Goal: Task Accomplishment & Management: Complete application form

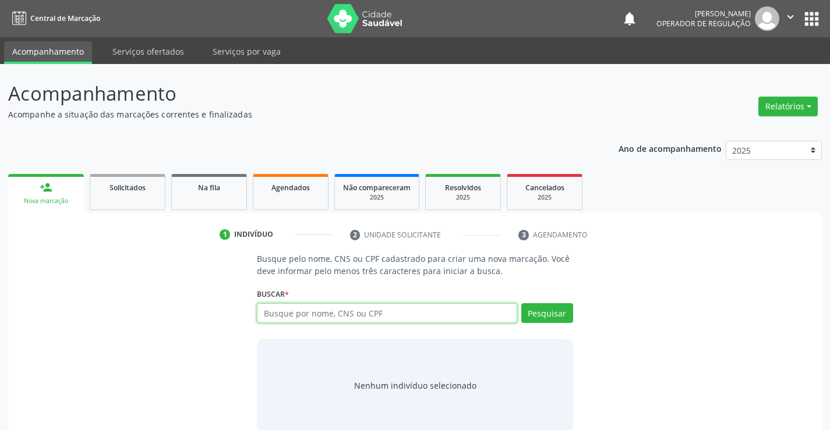
click at [349, 309] on input "text" at bounding box center [387, 313] width 260 height 20
type input "706403155645385"
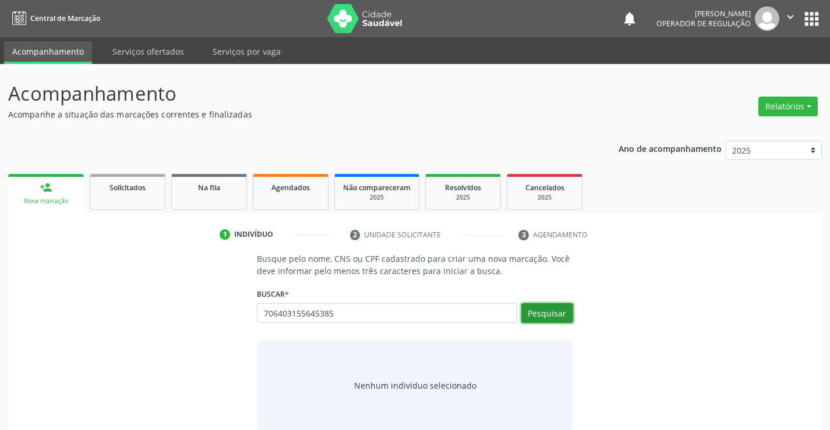
click at [553, 312] on button "Pesquisar" at bounding box center [547, 313] width 52 height 20
type input "706403155645385"
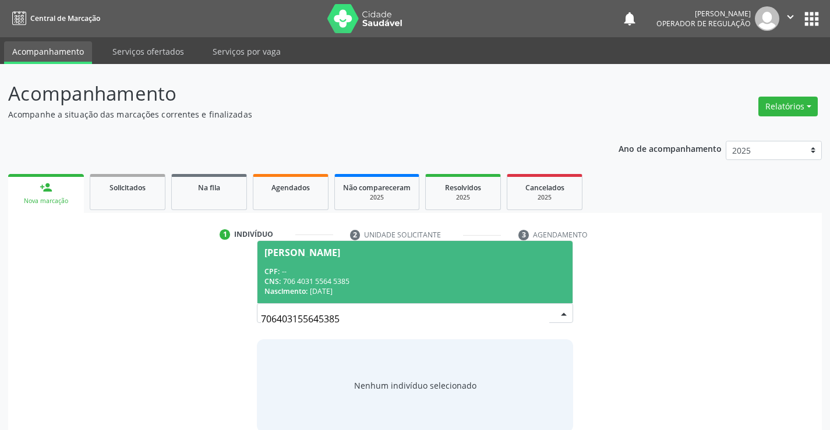
click at [357, 274] on div "CPF: --" at bounding box center [414, 272] width 300 height 10
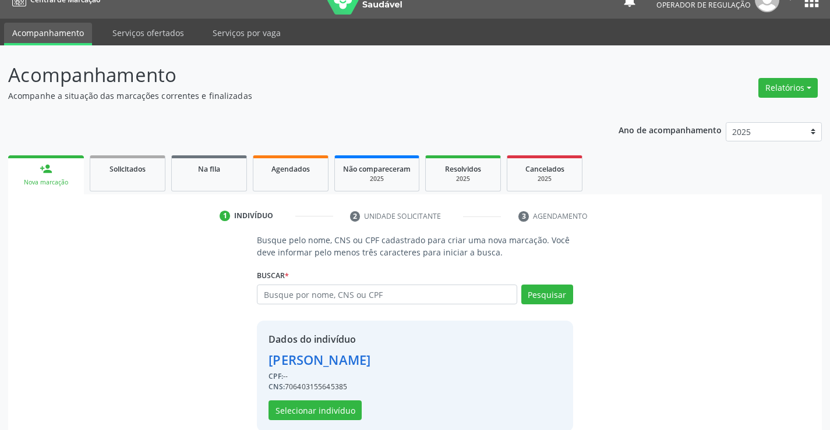
scroll to position [37, 0]
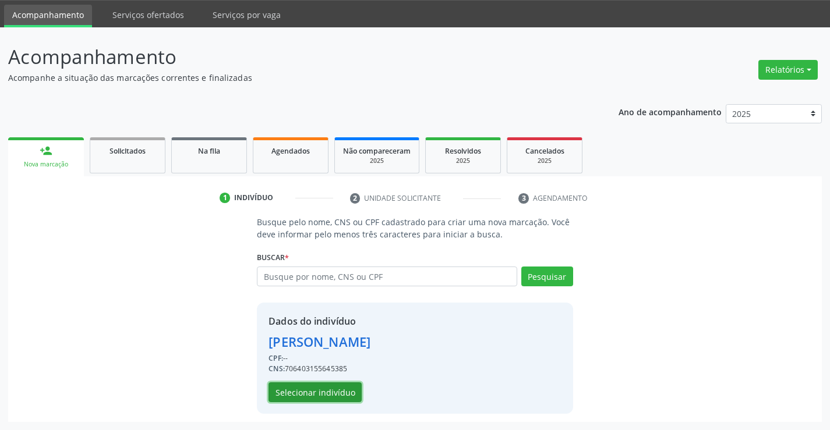
click at [301, 390] on button "Selecionar indivíduo" at bounding box center [314, 393] width 93 height 20
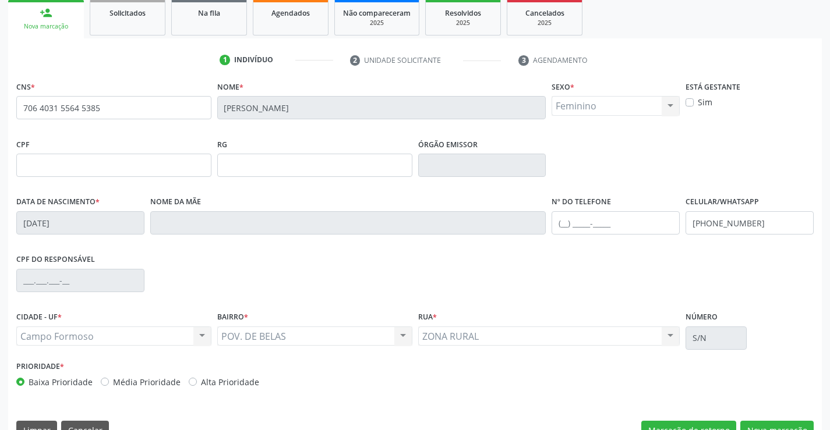
scroll to position [201, 0]
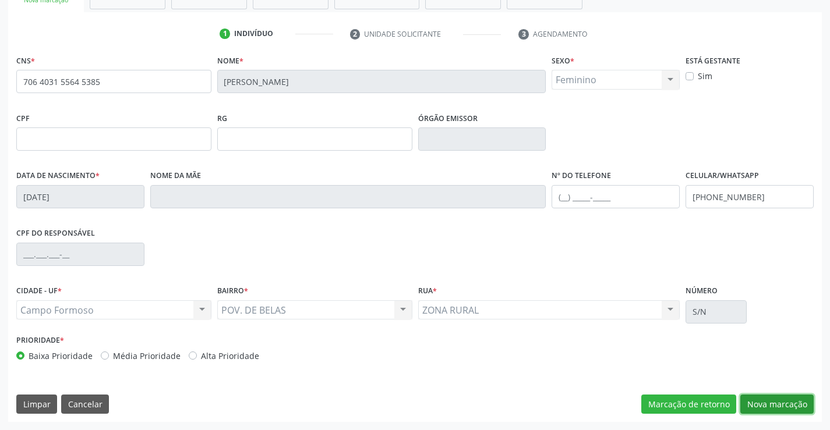
click at [765, 402] on button "Nova marcação" at bounding box center [776, 405] width 73 height 20
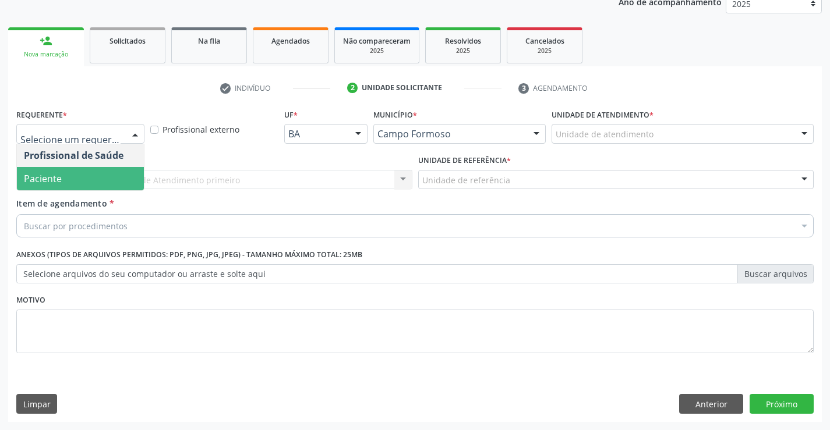
click at [53, 176] on span "Paciente" at bounding box center [43, 178] width 38 height 13
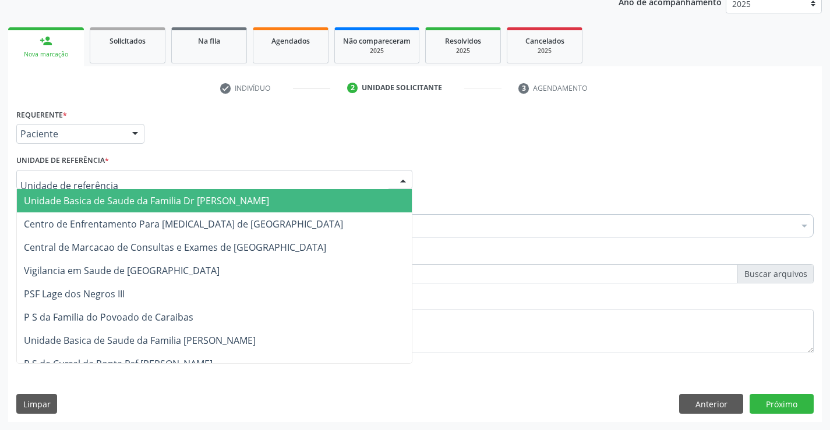
click at [65, 200] on span "Unidade Basica de Saude da Familia Dr [PERSON_NAME]" at bounding box center [146, 200] width 245 height 13
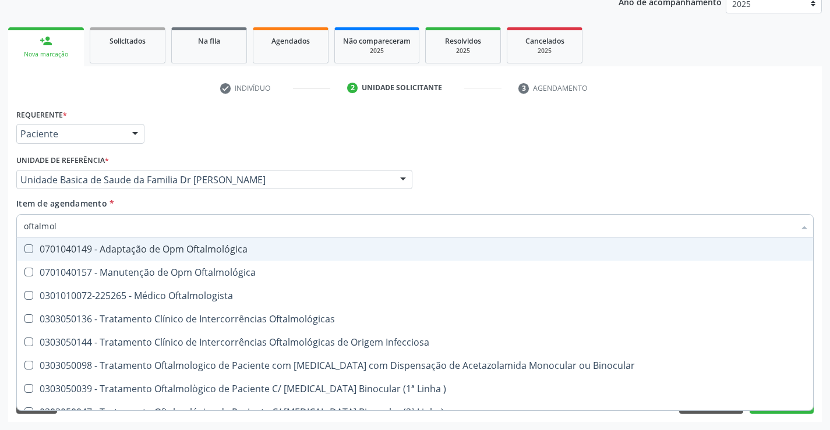
type input "oftalmolo"
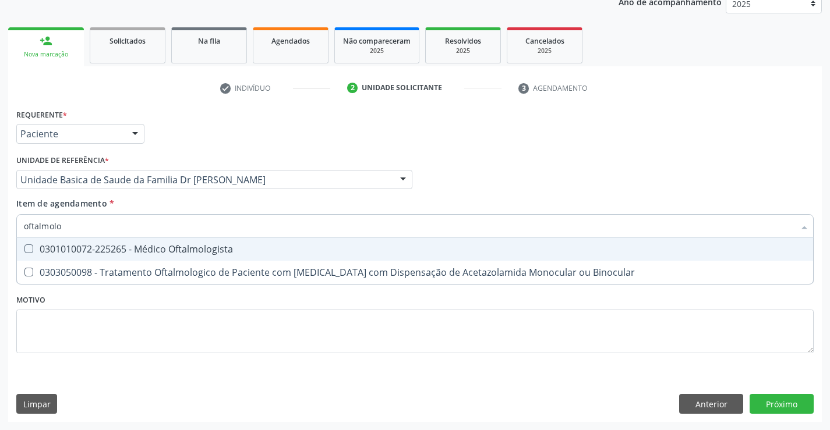
click at [117, 245] on div "0301010072-225265 - Médico Oftalmologista" at bounding box center [415, 249] width 782 height 9
checkbox Oftalmologista "true"
type input "oftalmolo"
click at [122, 196] on div "Unidade de referência * Unidade Basica de Saude da Familia Dr [PERSON_NAME] Uni…" at bounding box center [214, 174] width 402 height 45
checkbox Binocular "true"
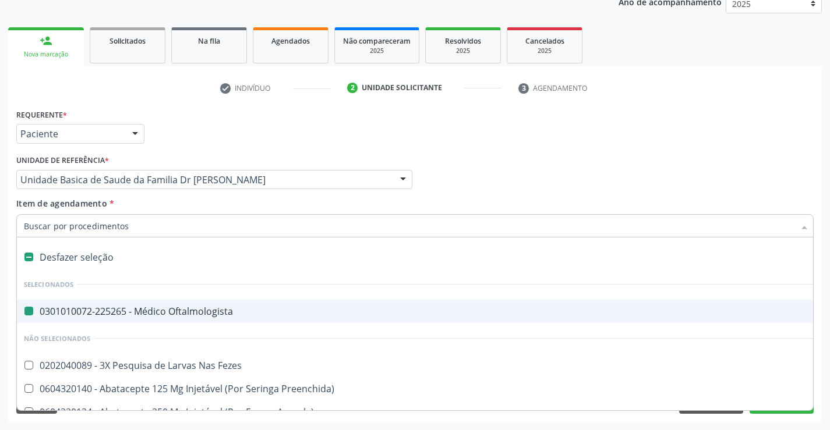
type input "u"
checkbox Oftalmologista "false"
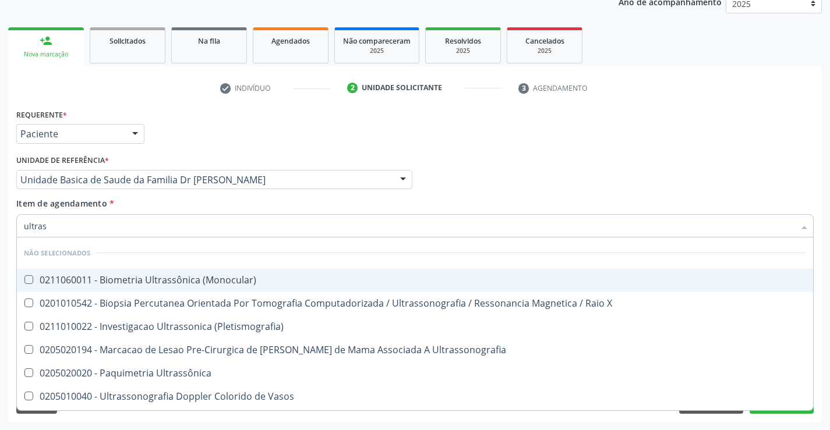
type input "ultrass"
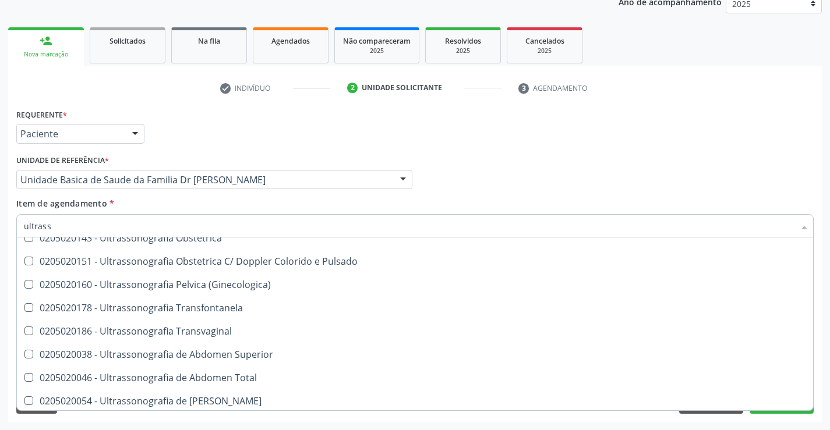
scroll to position [233, 0]
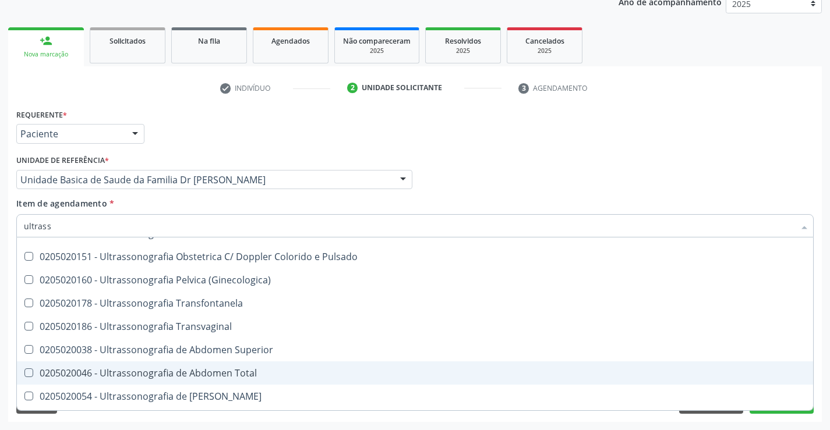
click at [266, 371] on div "0205020046 - Ultrassonografia de Abdomen Total" at bounding box center [415, 373] width 782 height 9
checkbox Total "true"
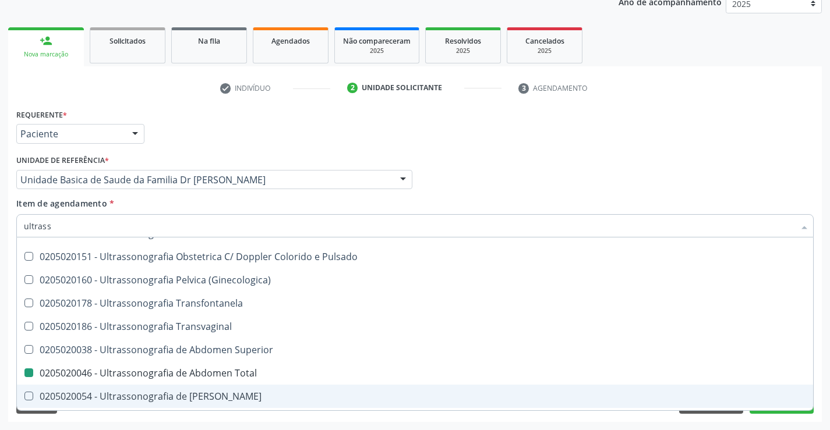
click at [825, 360] on div "Acompanhamento Acompanhe a situação das marcações correntes e finalizadas Relat…" at bounding box center [415, 173] width 830 height 513
checkbox \(Monocular\) "true"
checkbox Total "false"
checkbox X "true"
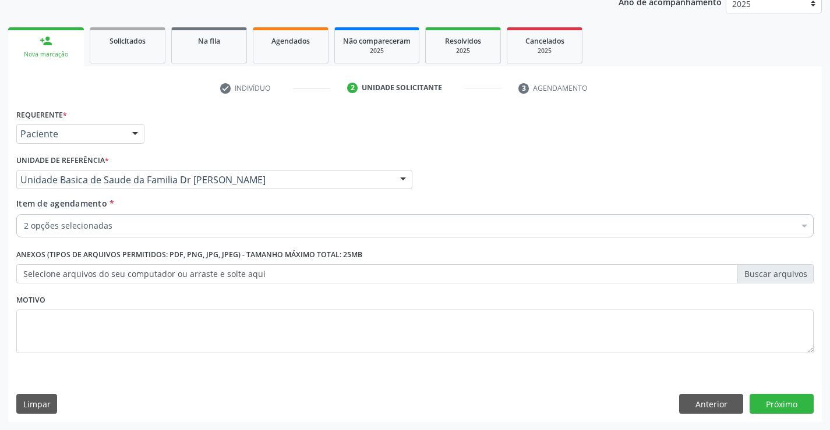
scroll to position [0, 0]
click at [777, 406] on button "Próximo" at bounding box center [781, 404] width 64 height 20
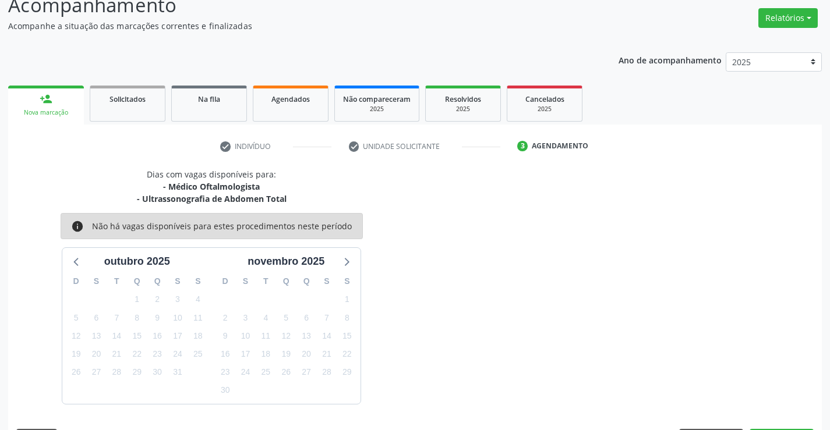
scroll to position [123, 0]
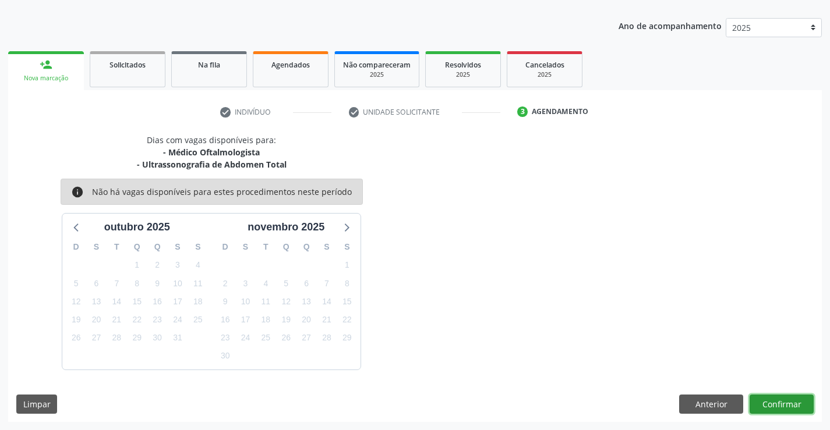
click at [777, 406] on button "Confirmar" at bounding box center [781, 405] width 64 height 20
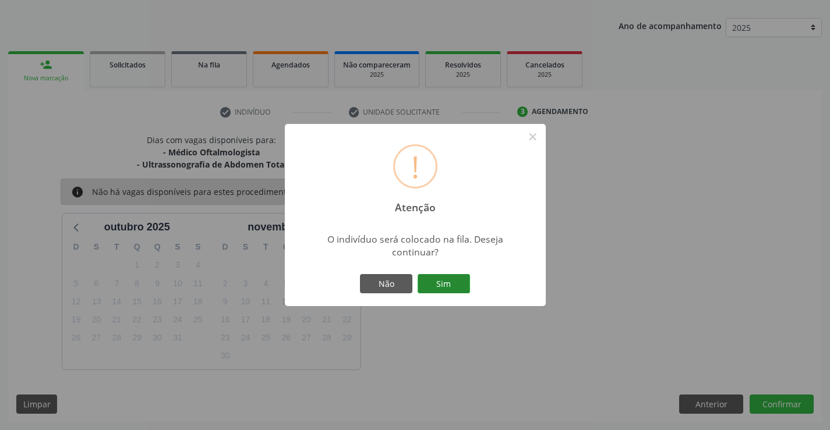
click at [441, 281] on button "Sim" at bounding box center [444, 284] width 52 height 20
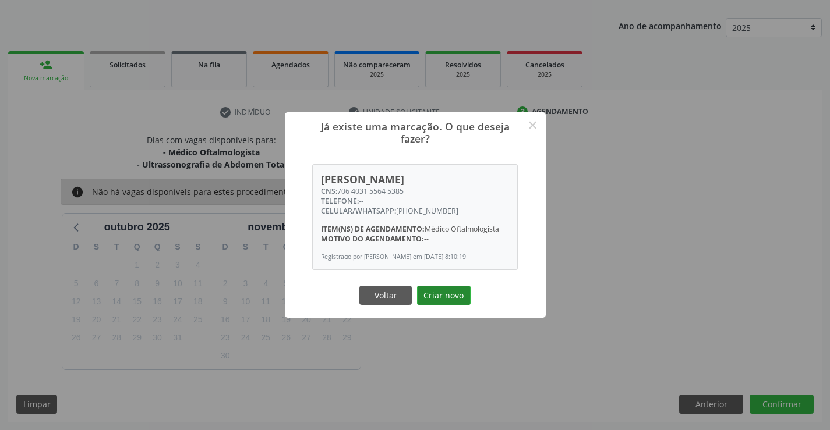
click at [441, 299] on button "Criar novo" at bounding box center [444, 296] width 54 height 20
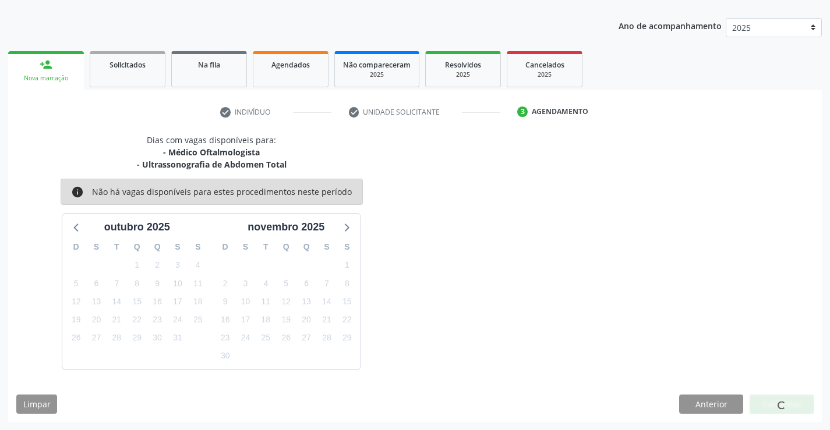
scroll to position [0, 0]
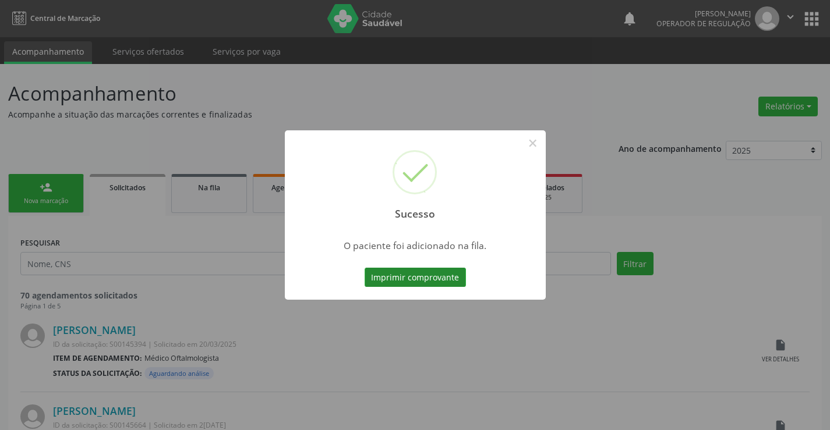
click at [420, 274] on button "Imprimir comprovante" at bounding box center [415, 278] width 101 height 20
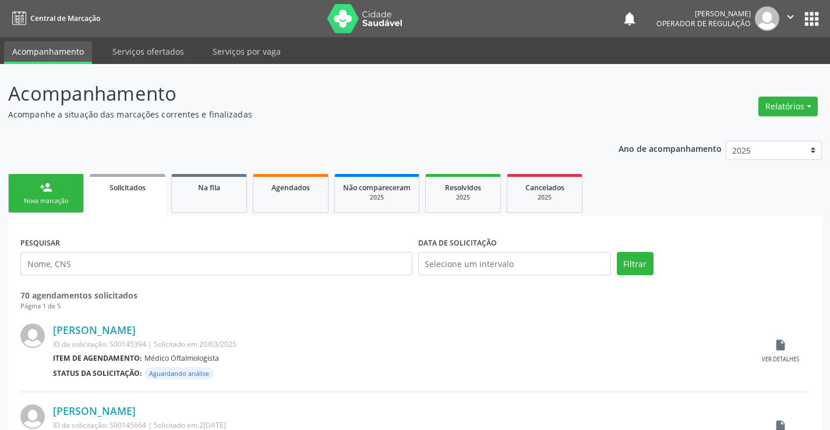
click at [41, 196] on link "person_add Nova marcação" at bounding box center [46, 193] width 76 height 39
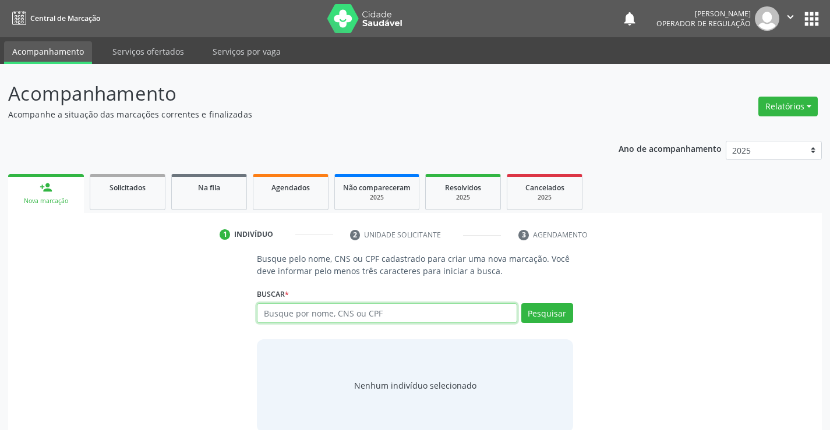
click at [385, 313] on input "text" at bounding box center [387, 313] width 260 height 20
click at [387, 312] on input "text" at bounding box center [387, 313] width 260 height 20
click at [383, 317] on input "text" at bounding box center [387, 313] width 260 height 20
type input "704002819994560"
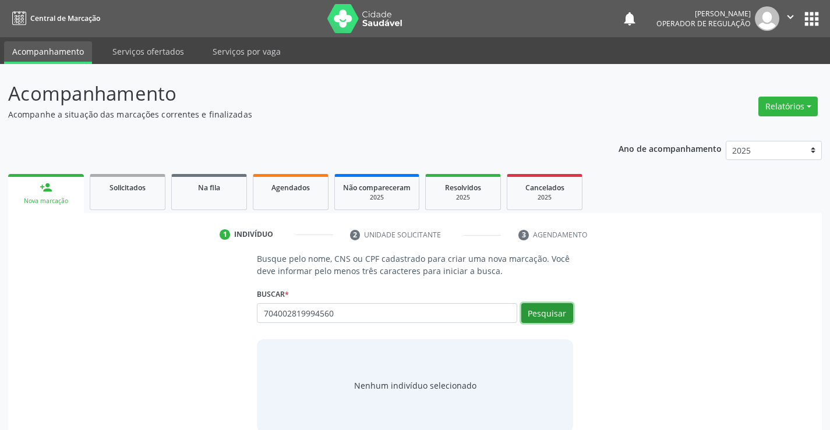
click at [547, 311] on button "Pesquisar" at bounding box center [547, 313] width 52 height 20
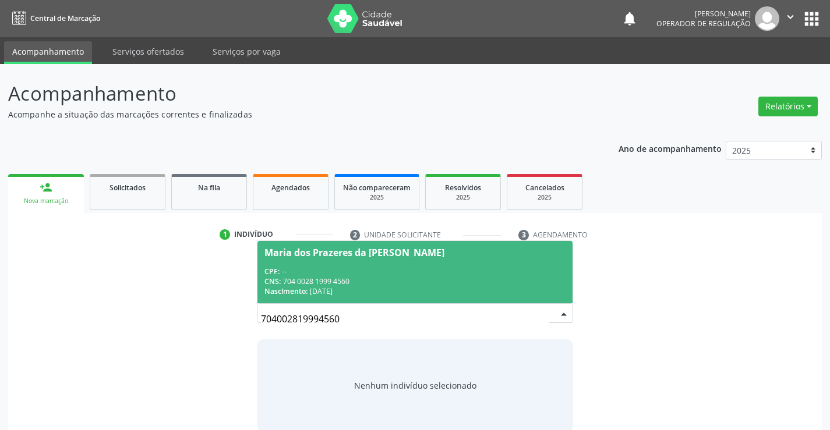
click at [359, 265] on span "Maria dos Prazeres da [PERSON_NAME] CPF: -- CNS: 704 0028 1999 4560 Nascimento:…" at bounding box center [414, 272] width 314 height 62
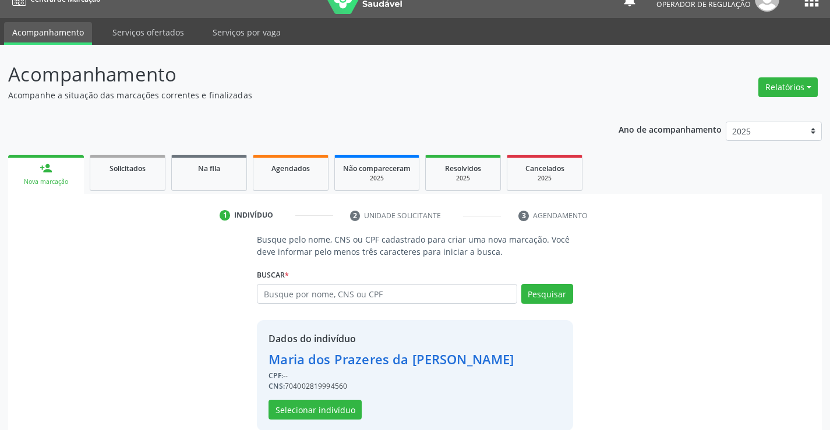
scroll to position [37, 0]
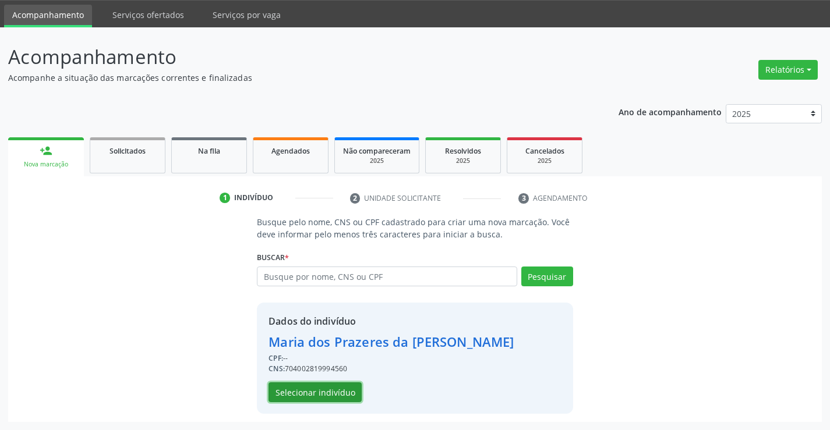
click at [307, 387] on button "Selecionar indivíduo" at bounding box center [314, 393] width 93 height 20
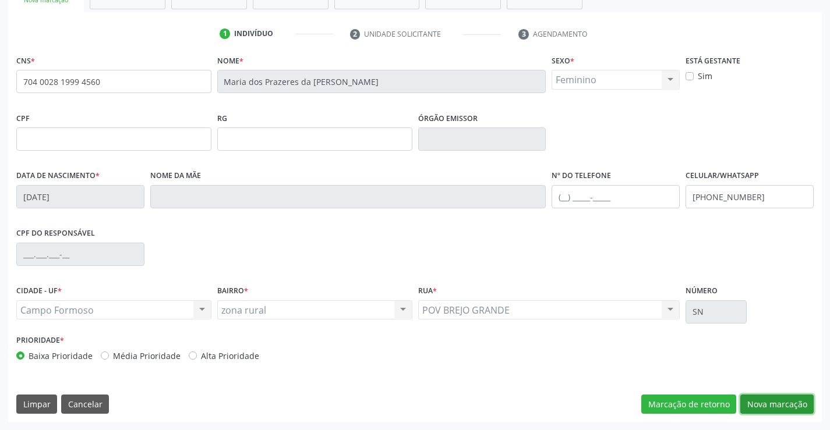
click at [769, 401] on button "Nova marcação" at bounding box center [776, 405] width 73 height 20
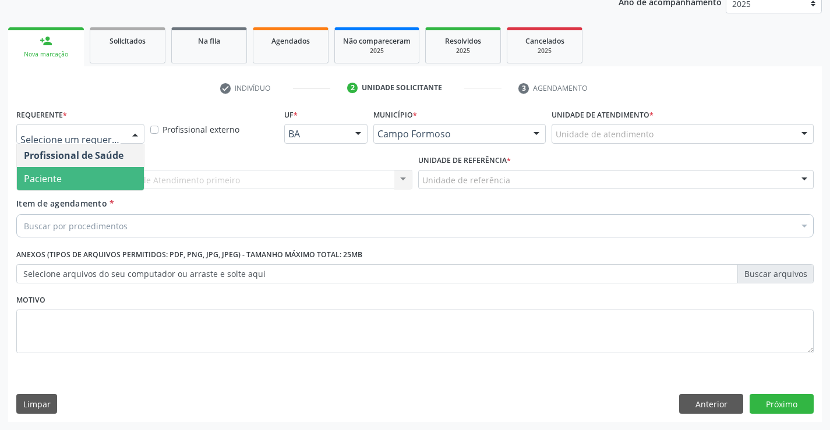
click at [67, 174] on span "Paciente" at bounding box center [80, 178] width 127 height 23
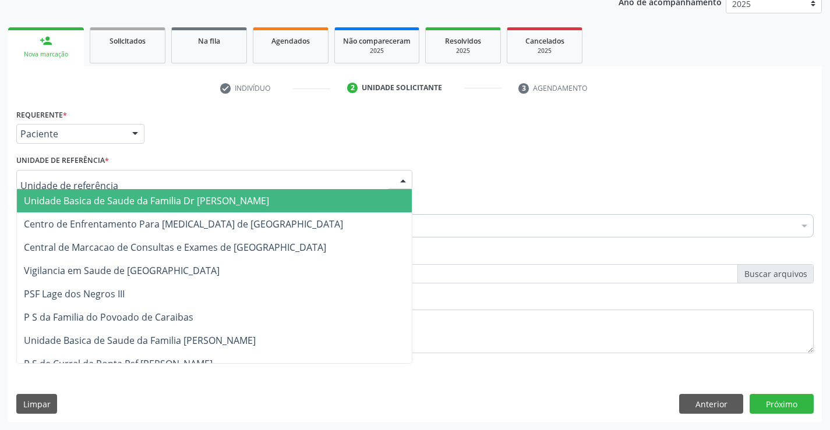
click at [87, 203] on span "Unidade Basica de Saude da Familia Dr [PERSON_NAME]" at bounding box center [146, 200] width 245 height 13
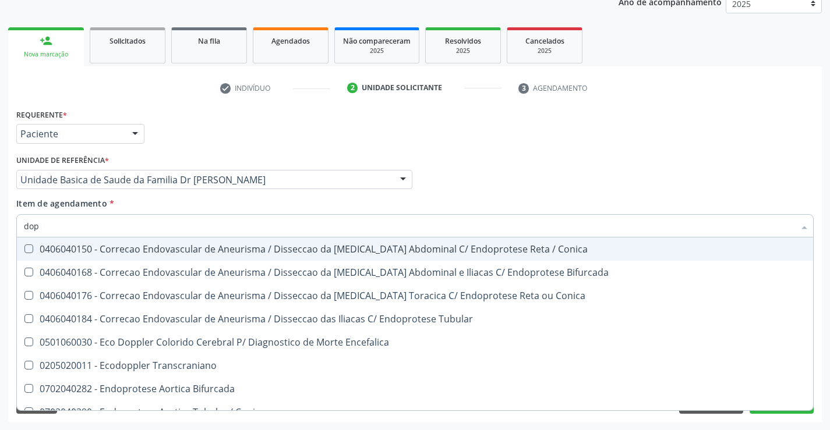
type input "dopp"
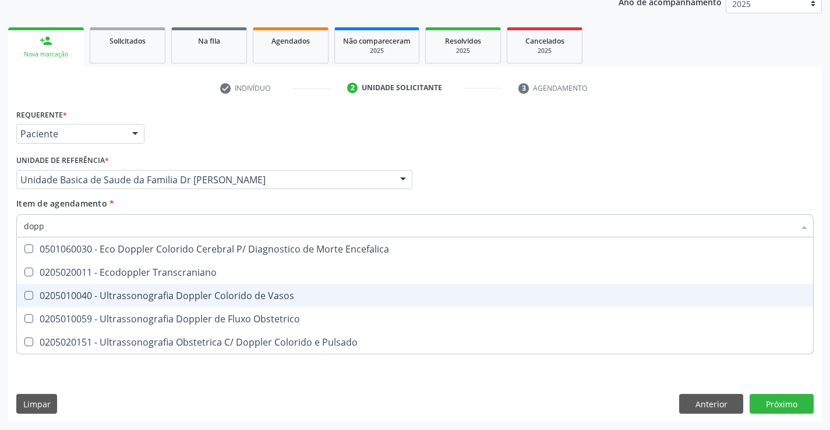
click at [236, 293] on div "0205010040 - Ultrassonografia Doppler Colorido de Vasos" at bounding box center [415, 295] width 782 height 9
checkbox Vasos "true"
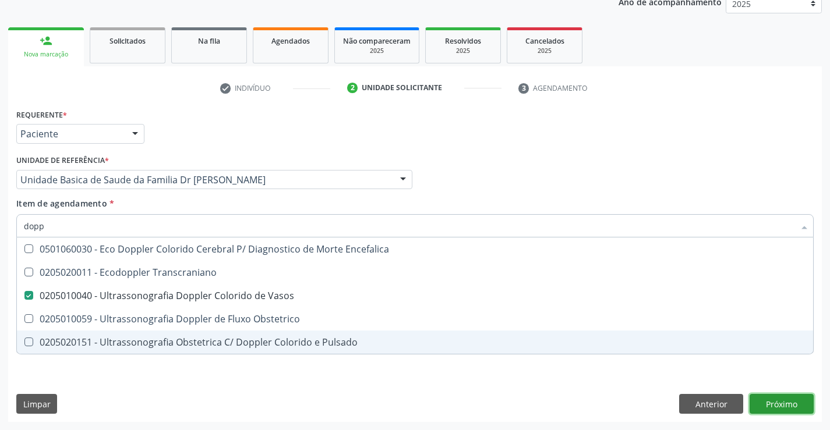
click at [781, 397] on div "Requerente * Paciente Profissional de Saúde Paciente Nenhum resultado encontrad…" at bounding box center [414, 264] width 813 height 316
checkbox Transcraniano "true"
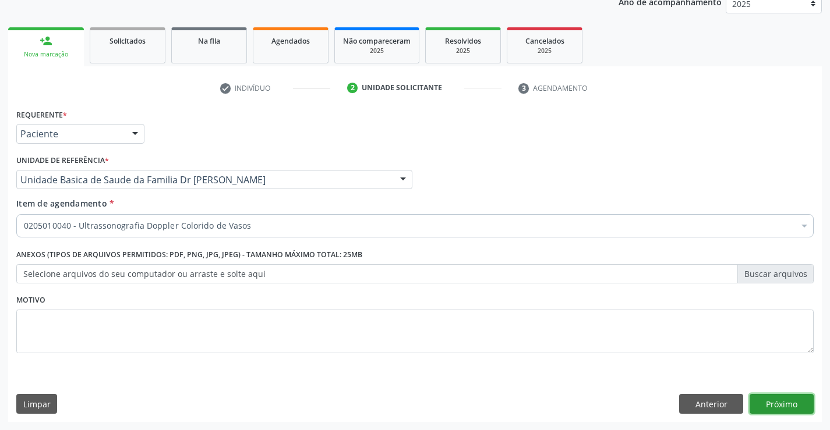
click at [777, 394] on button "Próximo" at bounding box center [781, 404] width 64 height 20
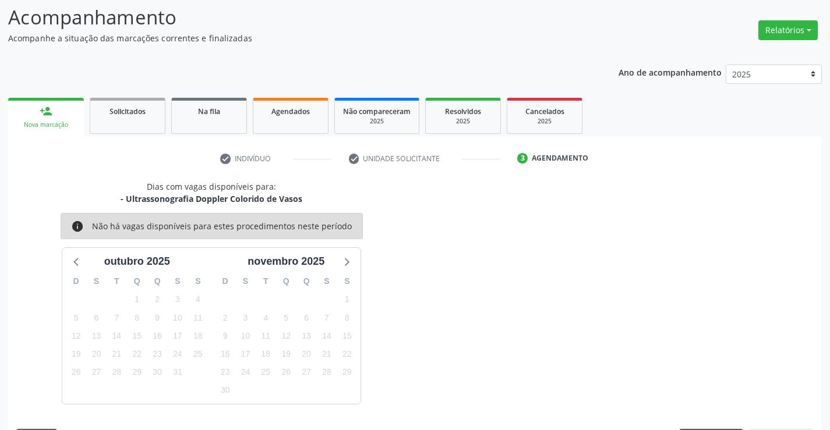
scroll to position [111, 0]
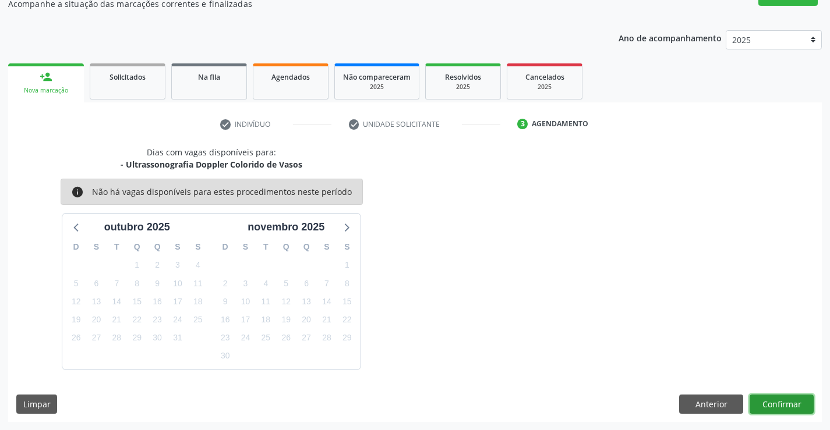
click at [777, 395] on button "Confirmar" at bounding box center [781, 405] width 64 height 20
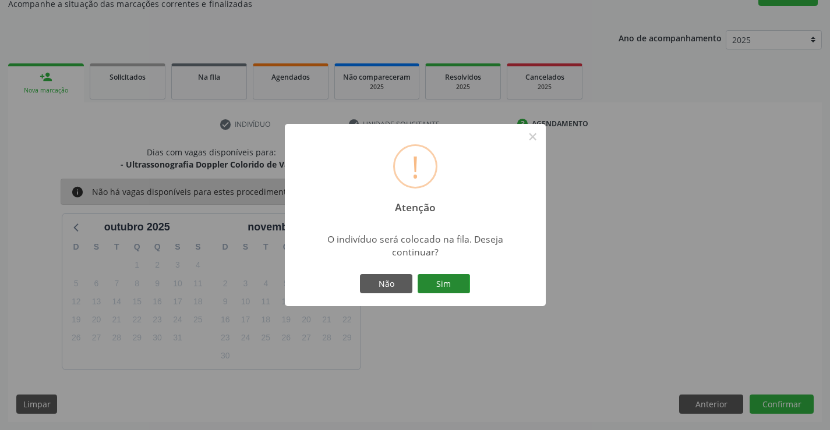
click at [442, 286] on button "Sim" at bounding box center [444, 284] width 52 height 20
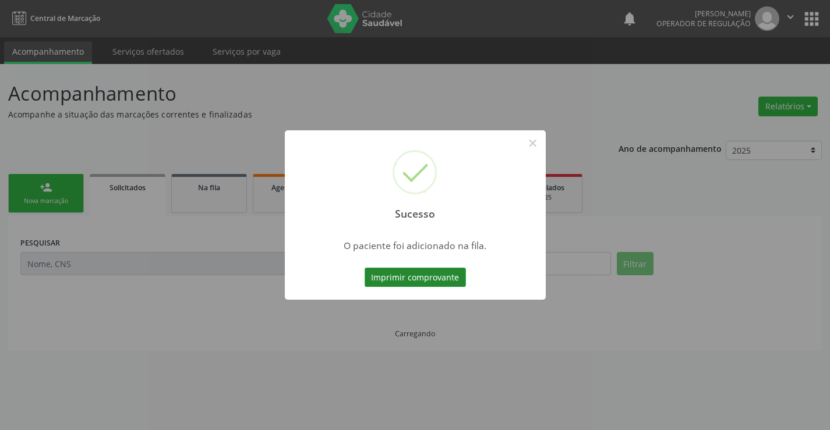
scroll to position [0, 0]
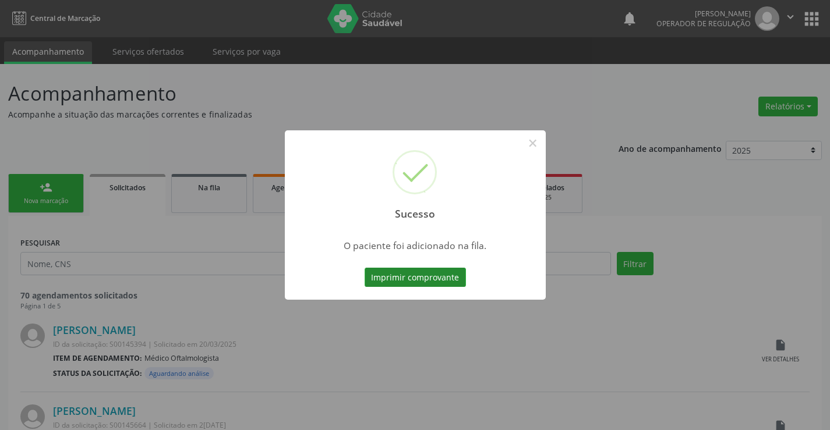
click at [417, 274] on button "Imprimir comprovante" at bounding box center [415, 278] width 101 height 20
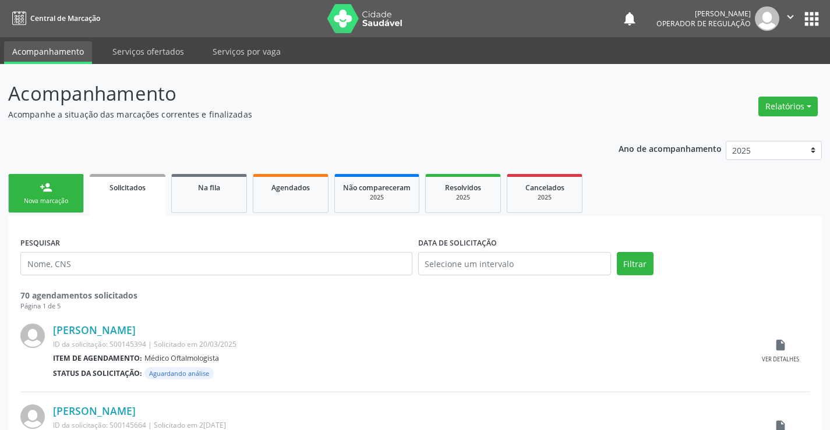
click at [54, 191] on link "person_add Nova marcação" at bounding box center [46, 193] width 76 height 39
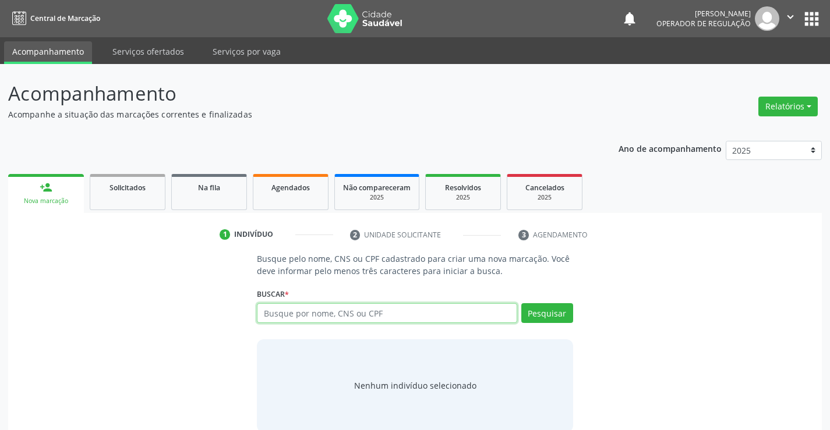
click at [364, 316] on input "text" at bounding box center [387, 313] width 260 height 20
click at [320, 309] on input "text" at bounding box center [387, 313] width 260 height 20
type input "700806973585083"
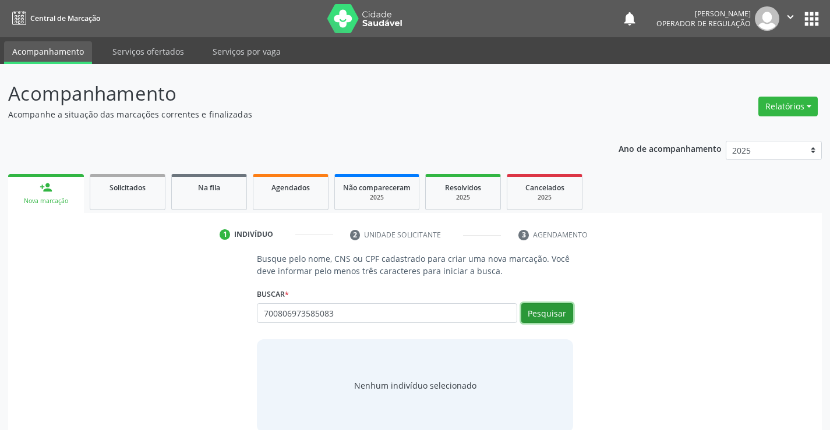
click at [544, 311] on button "Pesquisar" at bounding box center [547, 313] width 52 height 20
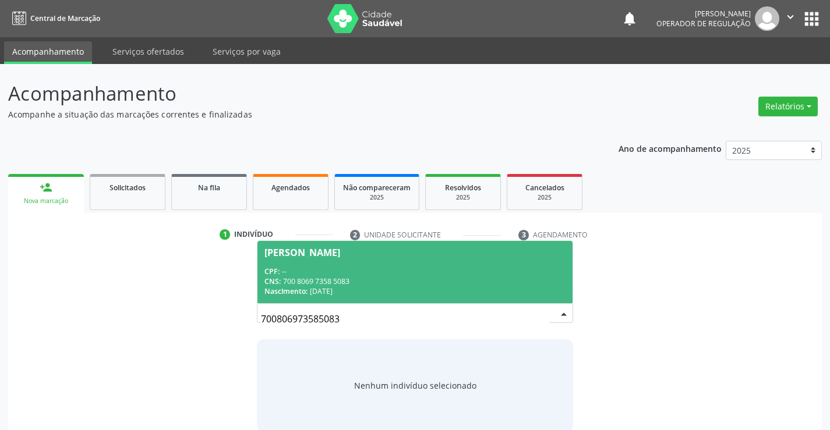
click at [349, 263] on span "[PERSON_NAME] CPF: -- CNS: 700 8069 7358 5083 Nascimento: [DATE]" at bounding box center [414, 272] width 314 height 62
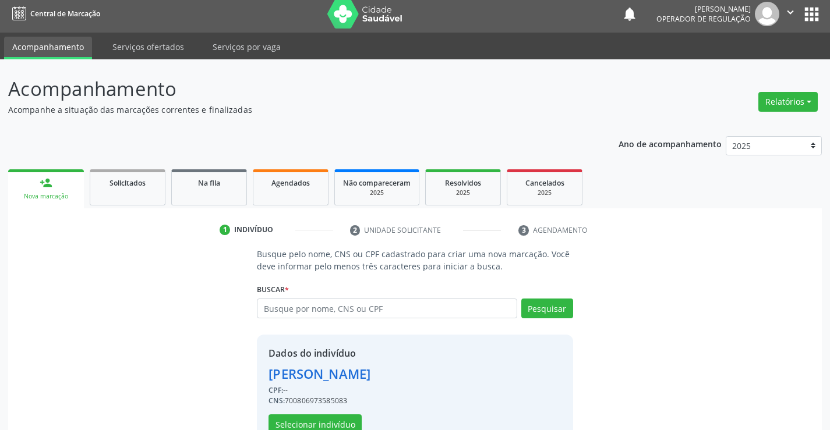
scroll to position [37, 0]
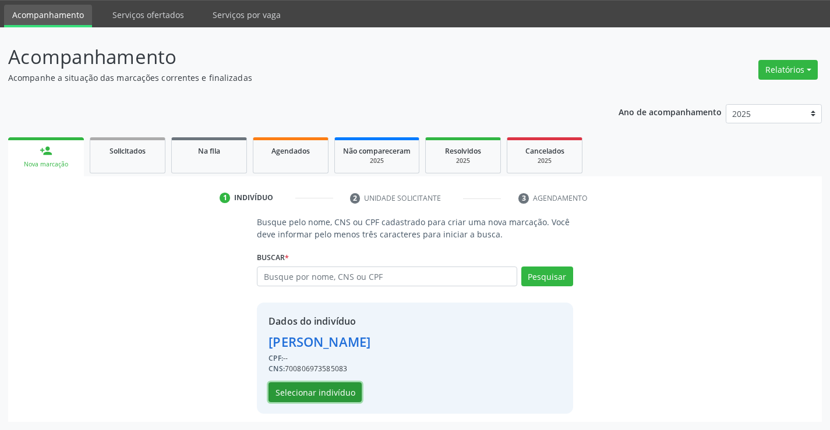
click at [317, 389] on button "Selecionar indivíduo" at bounding box center [314, 393] width 93 height 20
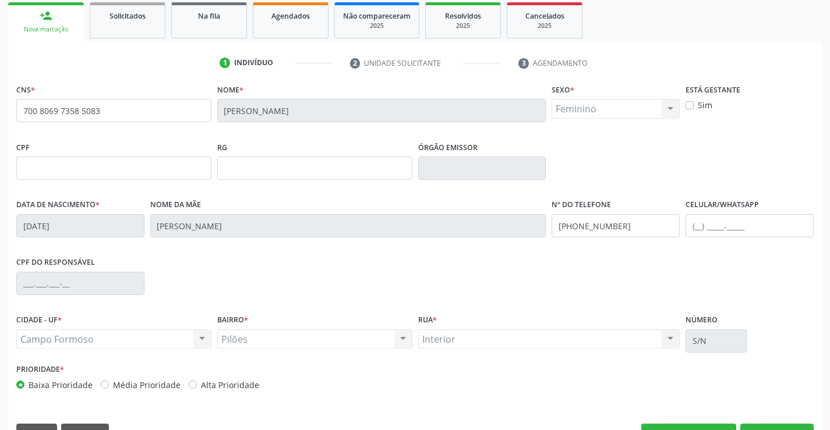
scroll to position [201, 0]
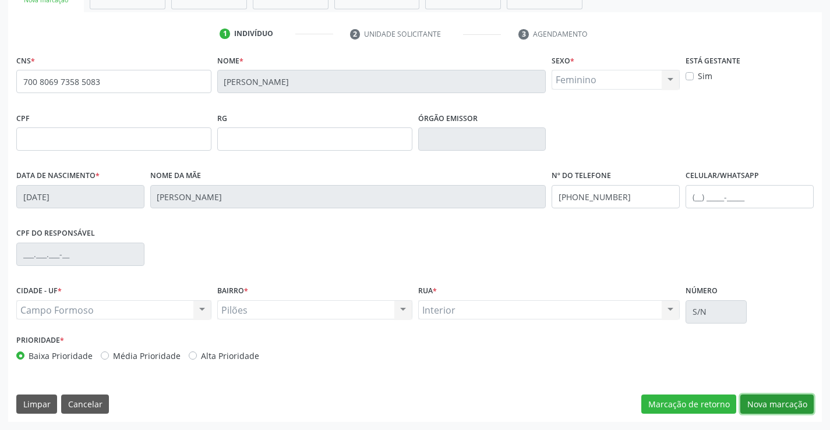
click at [782, 400] on button "Nova marcação" at bounding box center [776, 405] width 73 height 20
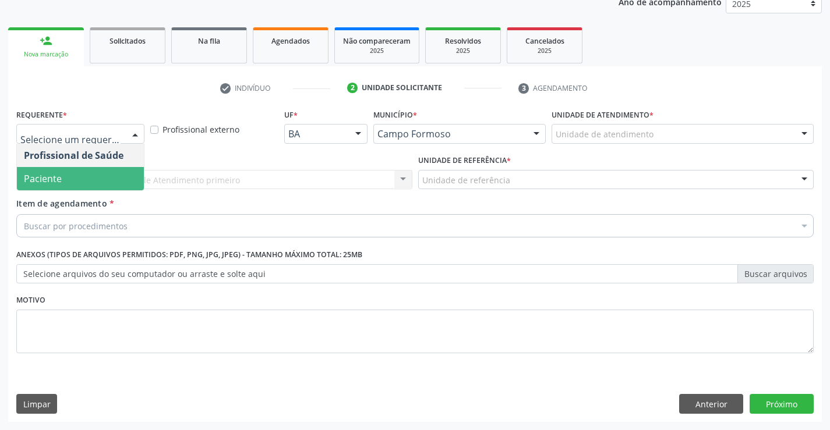
click at [59, 174] on span "Paciente" at bounding box center [43, 178] width 38 height 13
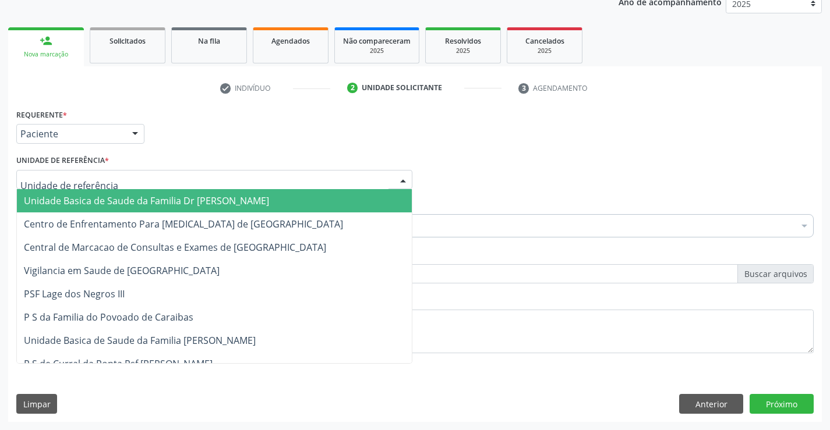
click at [82, 194] on span "Unidade Basica de Saude da Familia Dr [PERSON_NAME]" at bounding box center [146, 200] width 245 height 13
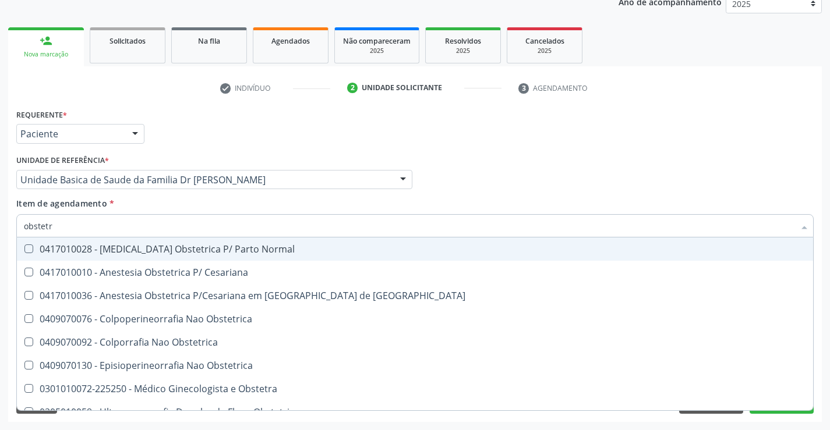
type input "obstetra"
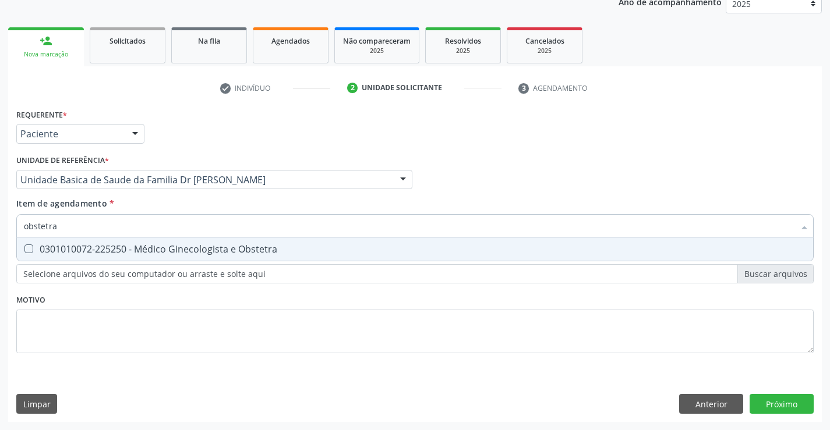
click at [122, 245] on div "0301010072-225250 - Médico Ginecologista e Obstetra" at bounding box center [415, 249] width 782 height 9
checkbox Obstetra "true"
click at [782, 398] on div "Requerente * Paciente Profissional de Saúde Paciente Nenhum resultado encontrad…" at bounding box center [414, 264] width 813 height 316
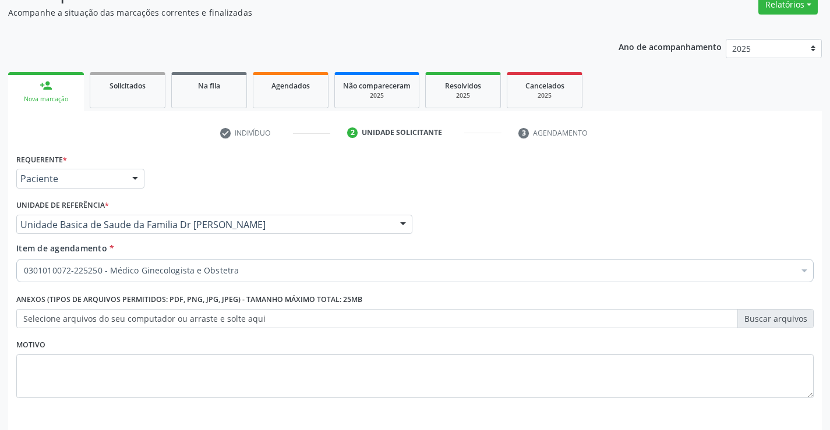
scroll to position [89, 0]
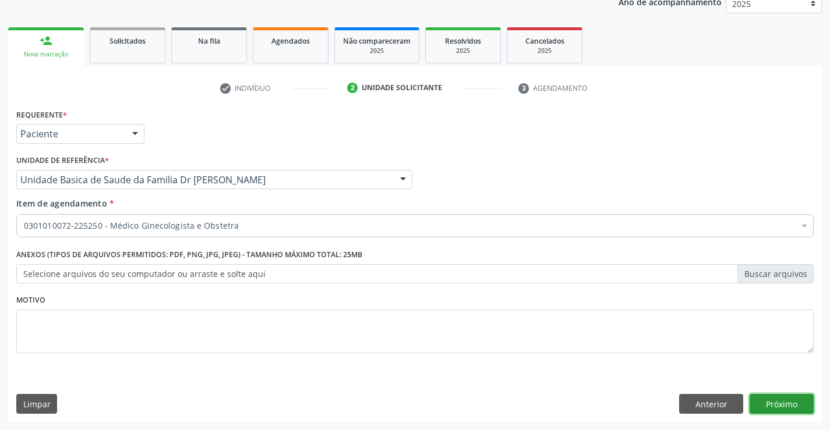
click at [780, 396] on button "Próximo" at bounding box center [781, 404] width 64 height 20
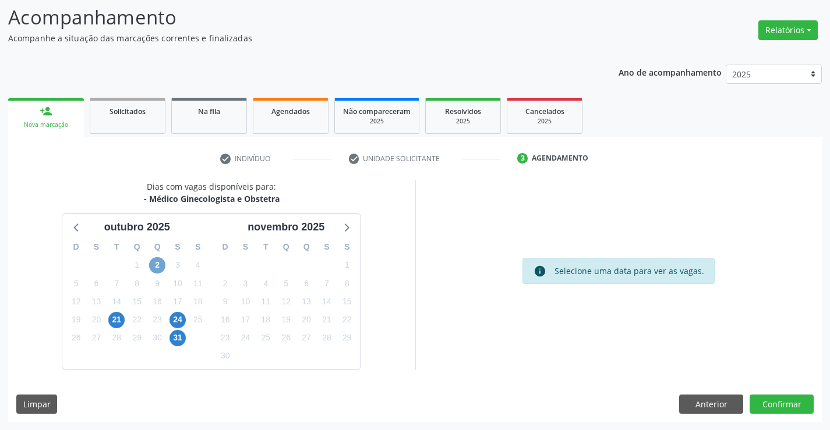
click at [158, 264] on span "2" at bounding box center [157, 265] width 16 height 16
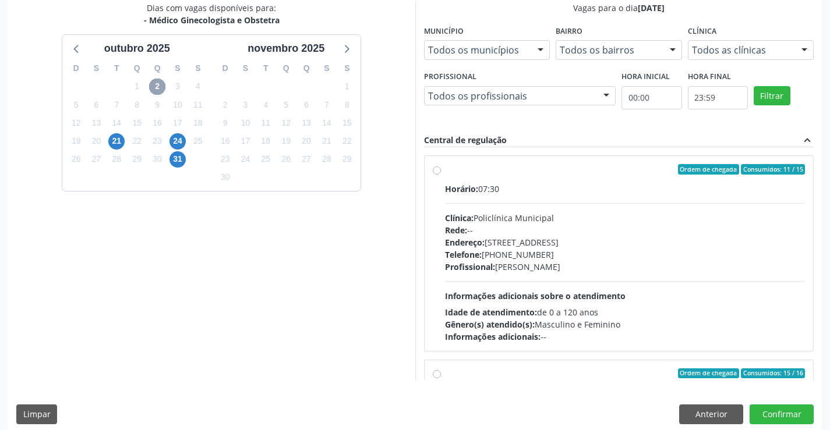
scroll to position [266, 0]
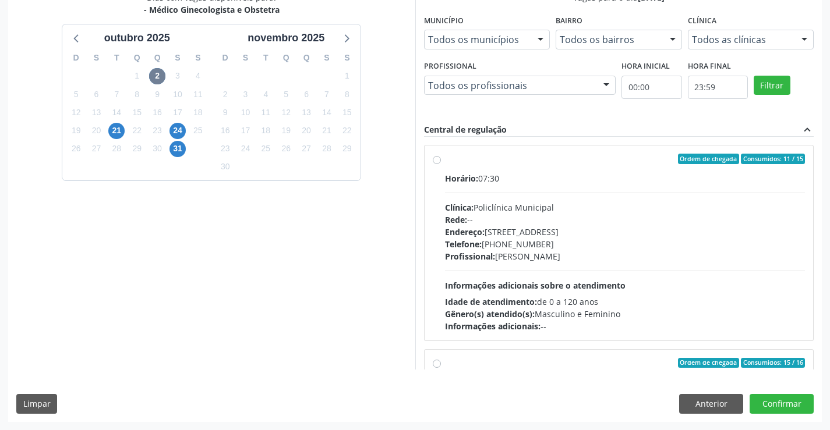
click at [524, 168] on label "Ordem de chegada Consumidos: 11 / 15 Horário: 07:30 Clínica: Policlínica Munici…" at bounding box center [625, 243] width 360 height 179
click at [441, 164] on input "Ordem de chegada Consumidos: 11 / 15 Horário: 07:30 Clínica: Policlínica Munici…" at bounding box center [437, 159] width 8 height 10
radio input "true"
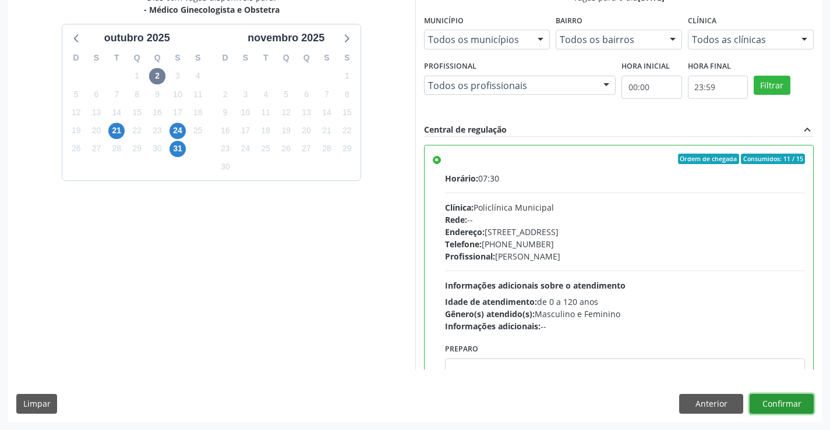
click at [781, 398] on button "Confirmar" at bounding box center [781, 404] width 64 height 20
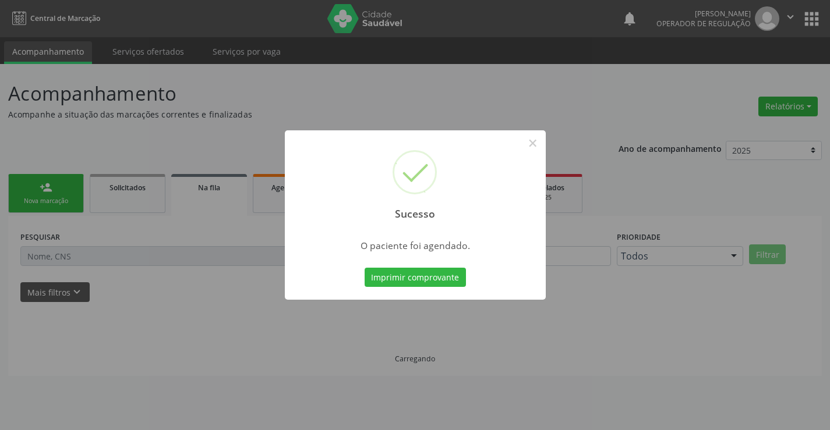
scroll to position [0, 0]
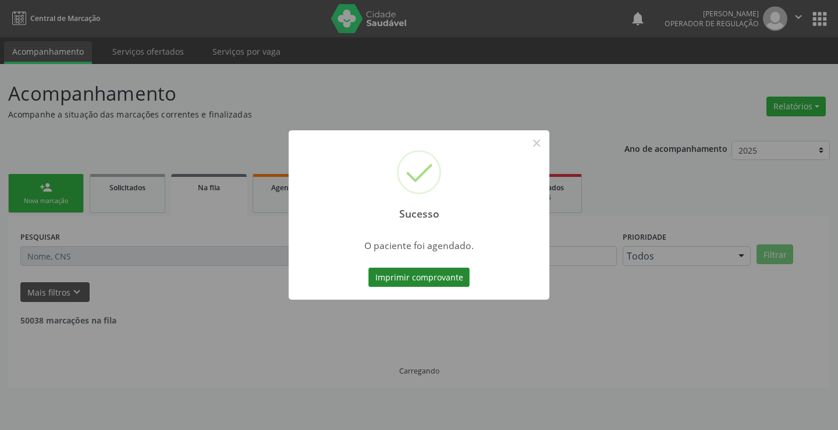
click at [411, 274] on button "Imprimir comprovante" at bounding box center [419, 278] width 101 height 20
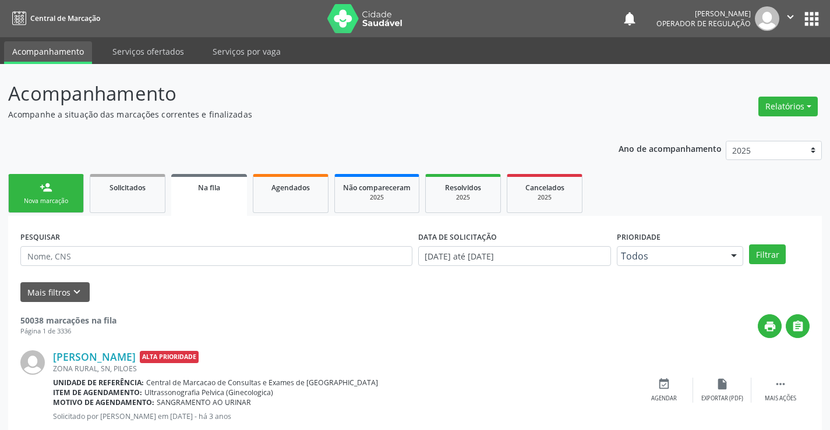
click at [34, 194] on link "person_add Nova marcação" at bounding box center [46, 193] width 76 height 39
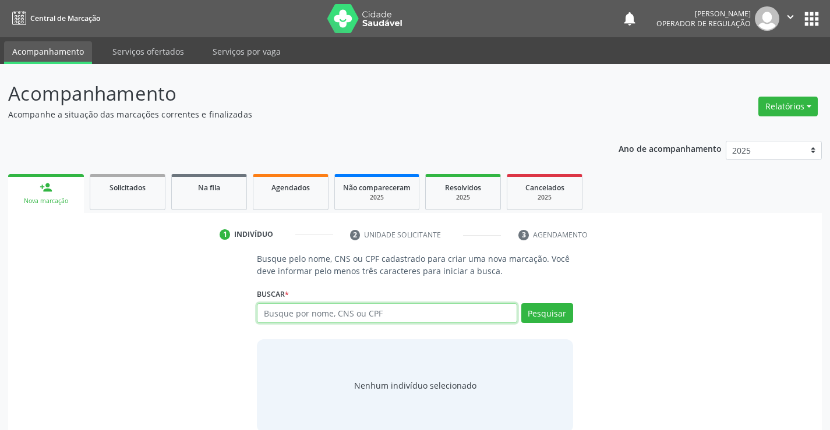
click at [363, 313] on input "text" at bounding box center [387, 313] width 260 height 20
click at [370, 309] on input "text" at bounding box center [387, 313] width 260 height 20
type input "705009680395451"
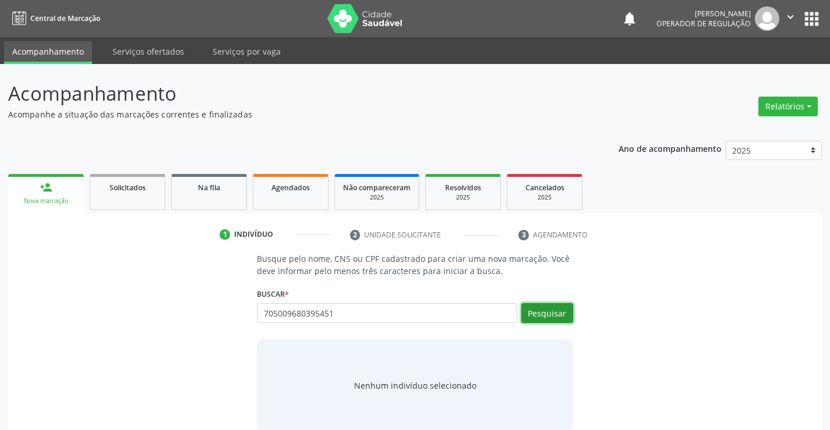
click at [542, 313] on button "Pesquisar" at bounding box center [547, 313] width 52 height 20
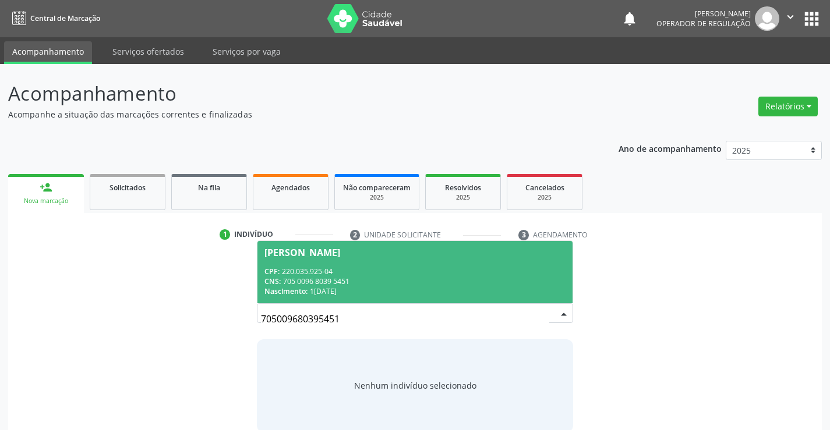
click at [392, 270] on div "CPF: 220.035.925-04" at bounding box center [414, 272] width 300 height 10
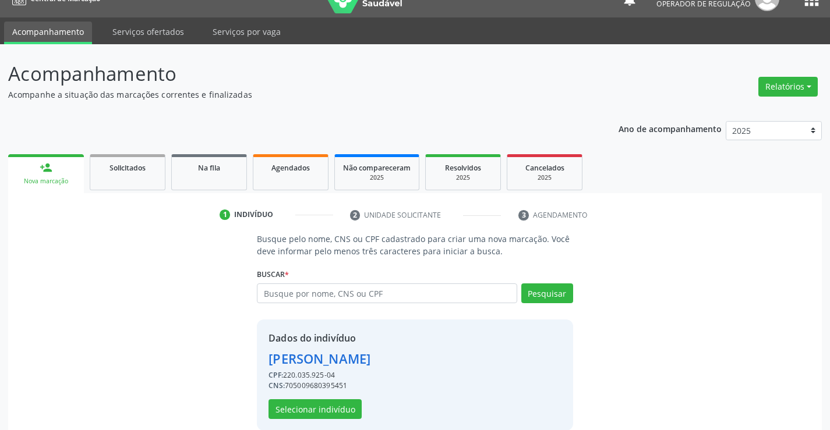
scroll to position [37, 0]
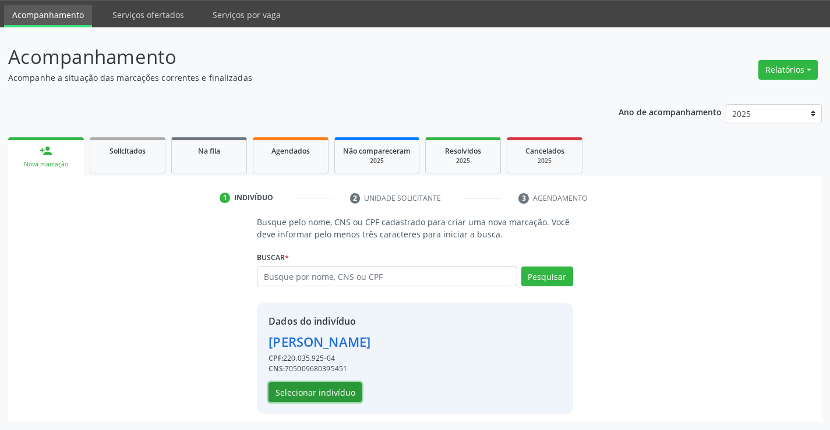
click at [319, 386] on button "Selecionar indivíduo" at bounding box center [314, 393] width 93 height 20
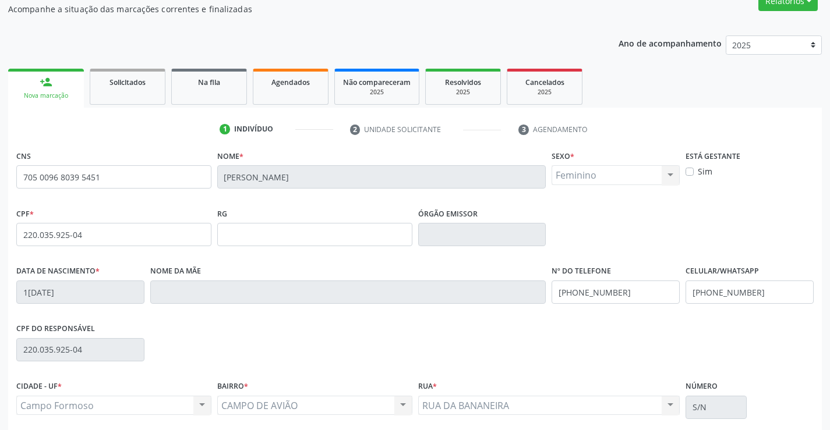
scroll to position [201, 0]
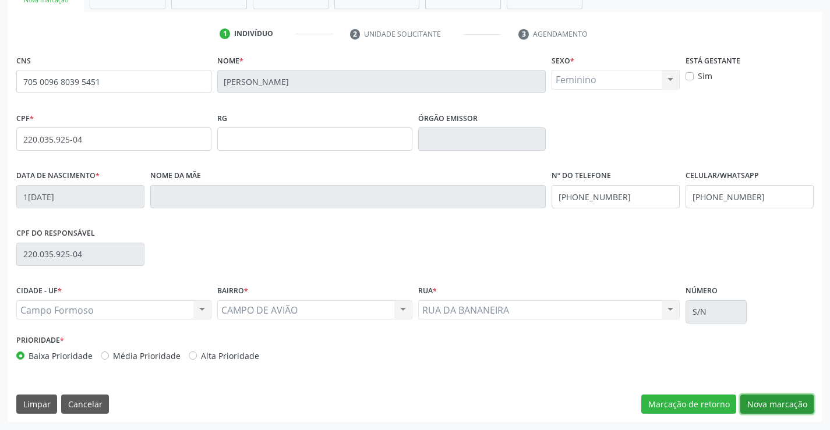
click at [779, 404] on button "Nova marcação" at bounding box center [776, 405] width 73 height 20
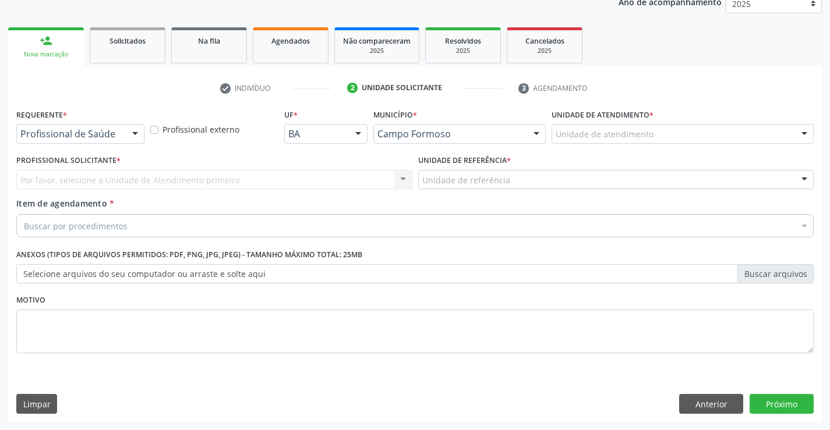
scroll to position [147, 0]
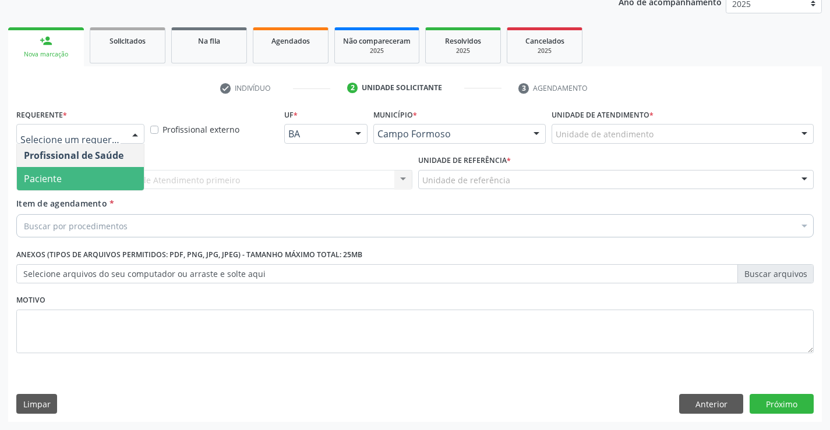
click at [66, 179] on span "Paciente" at bounding box center [80, 178] width 127 height 23
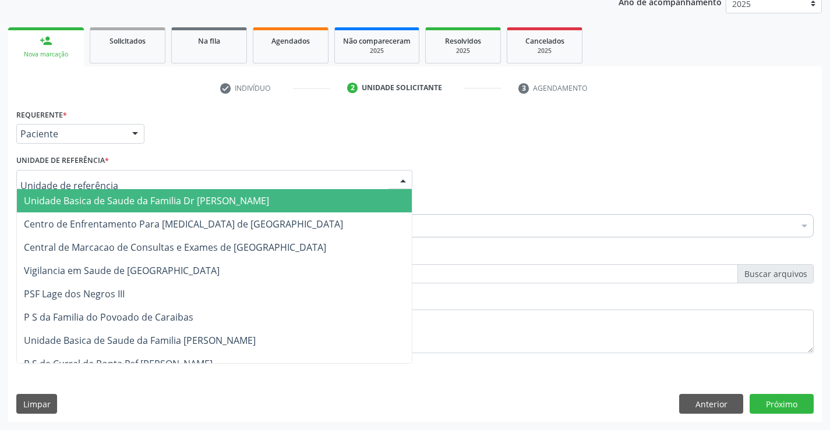
click at [102, 199] on span "Unidade Basica de Saude da Familia Dr [PERSON_NAME]" at bounding box center [146, 200] width 245 height 13
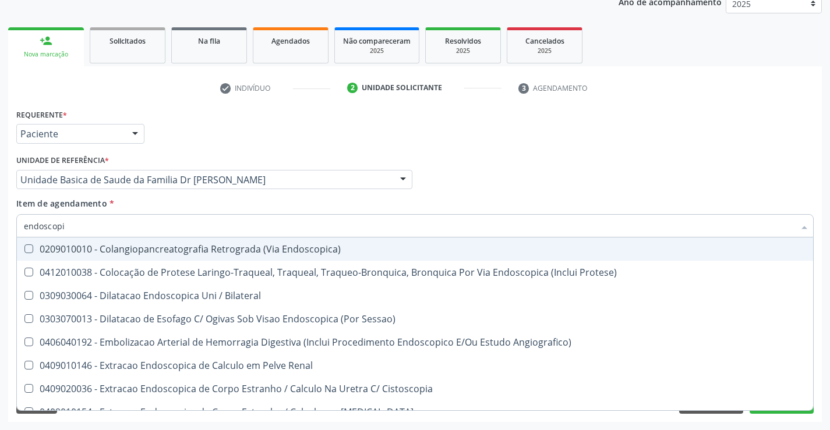
type input "endoscopia"
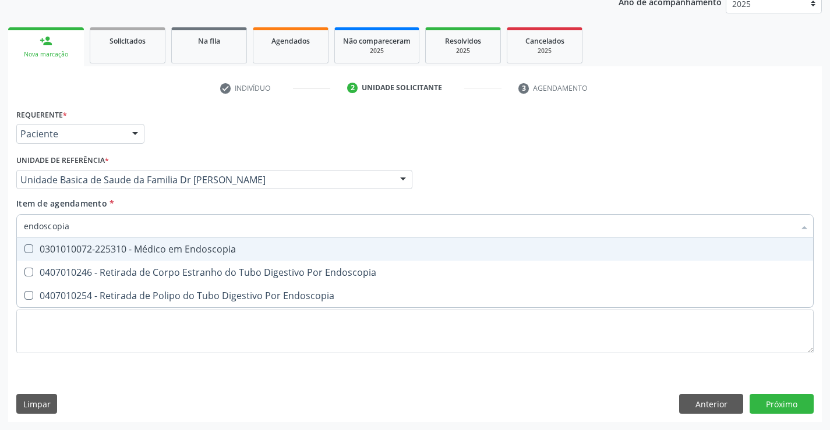
click at [207, 252] on div "0301010072-225310 - Médico em Endoscopia" at bounding box center [415, 249] width 782 height 9
checkbox Endoscopia "true"
type input "endoscopia"
click at [199, 204] on div "Item de agendamento * endoscopia Desfazer seleção 0301010072-225310 - Médico em…" at bounding box center [414, 215] width 797 height 37
checkbox Endoscopia "true"
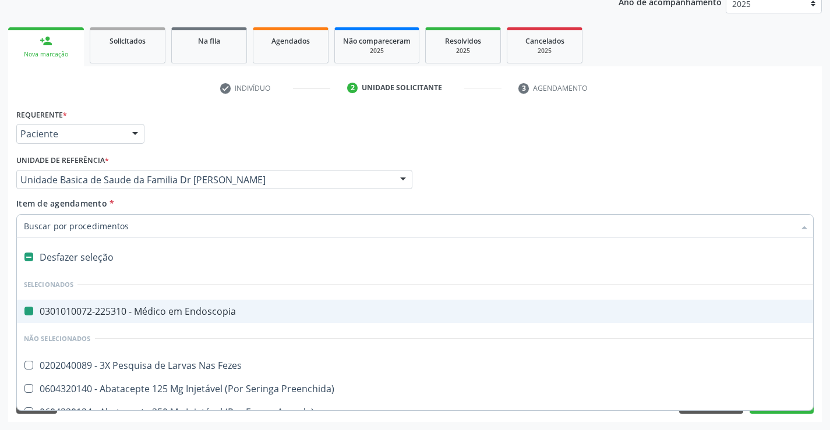
type input "u"
checkbox Endoscopia "false"
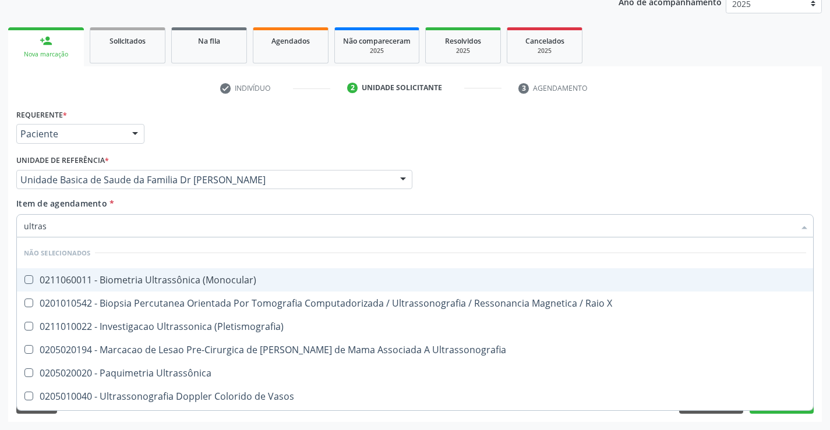
type input "ultrass"
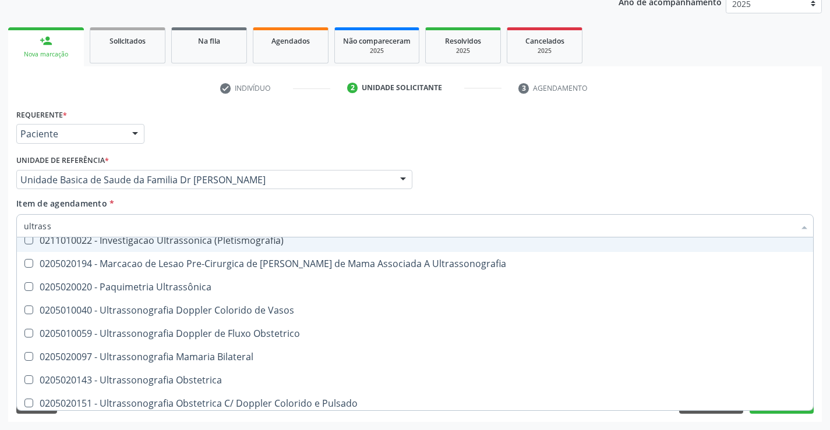
scroll to position [116, 0]
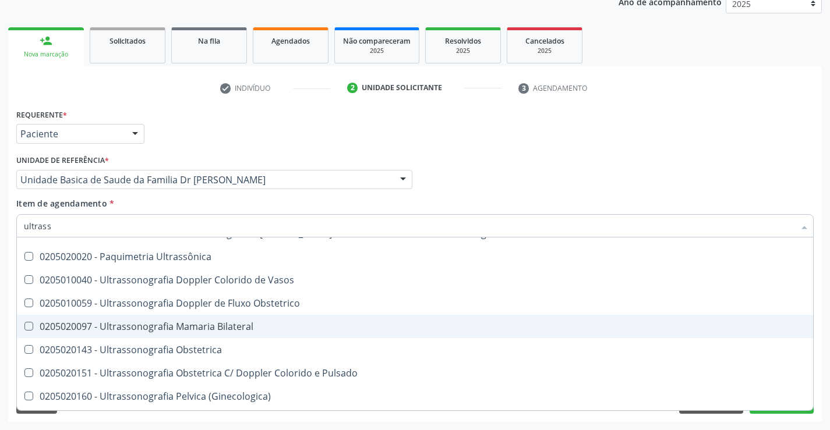
click at [267, 323] on div "0205020097 - Ultrassonografia Mamaria Bilateral" at bounding box center [415, 326] width 782 height 9
checkbox Bilateral "true"
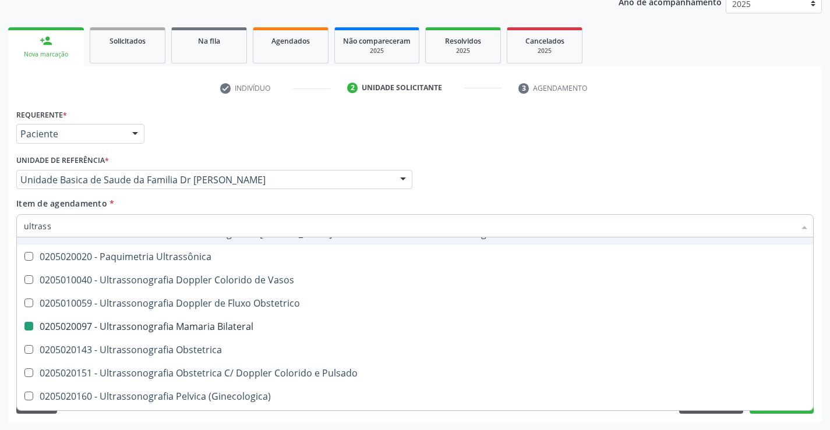
click at [282, 201] on div "Item de agendamento * ultrass Desfazer seleção Não selecionados 0211060011 - Bi…" at bounding box center [414, 215] width 797 height 37
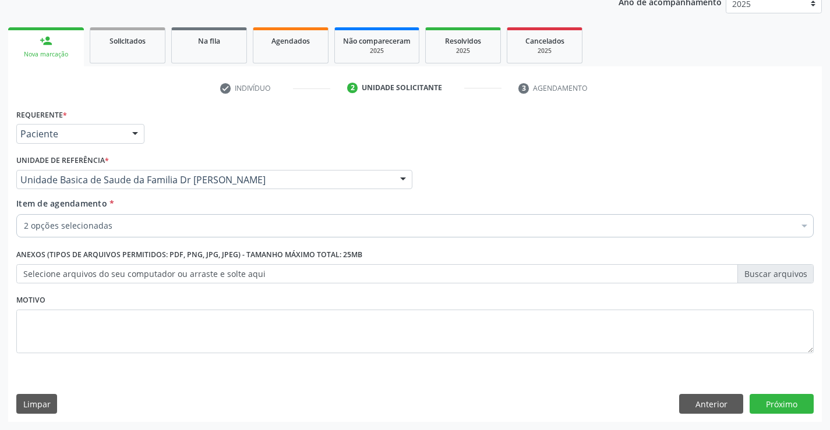
scroll to position [0, 0]
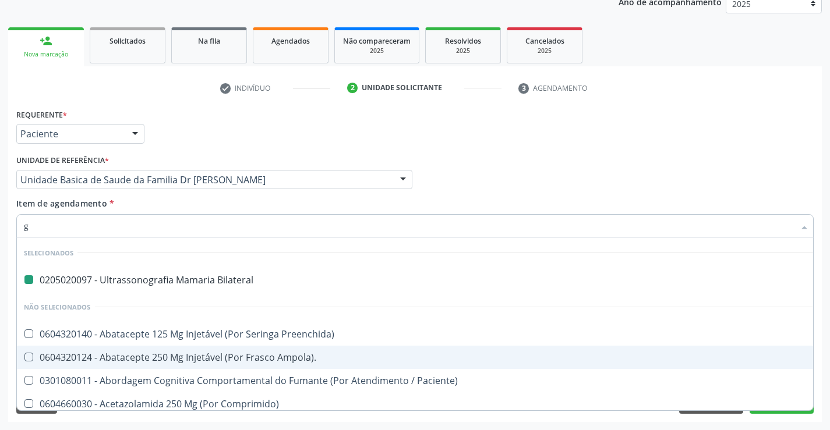
type input "gi"
checkbox Bilateral "false"
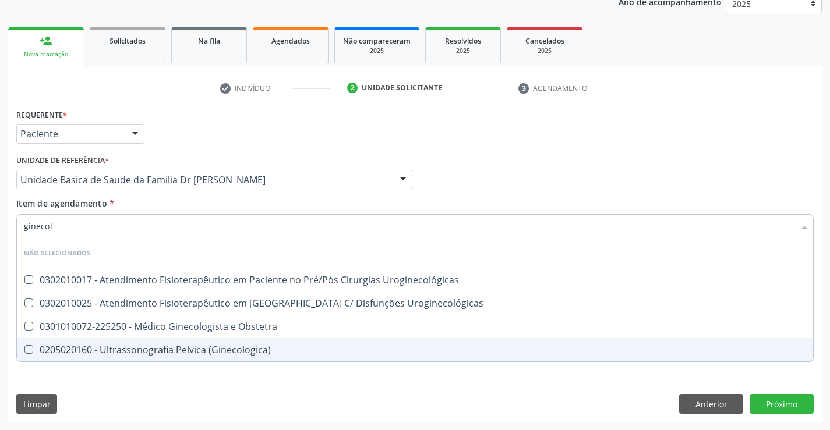
type input "ginecolo"
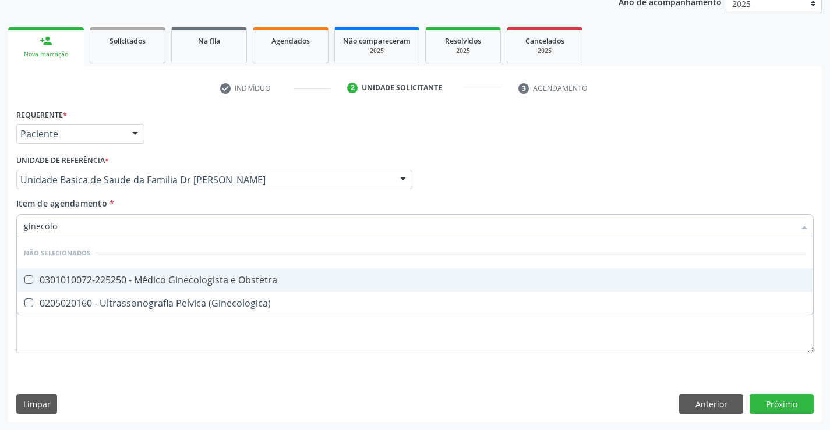
click at [260, 275] on div "0301010072-225250 - Médico Ginecologista e Obstetra" at bounding box center [415, 279] width 782 height 9
checkbox Obstetra "true"
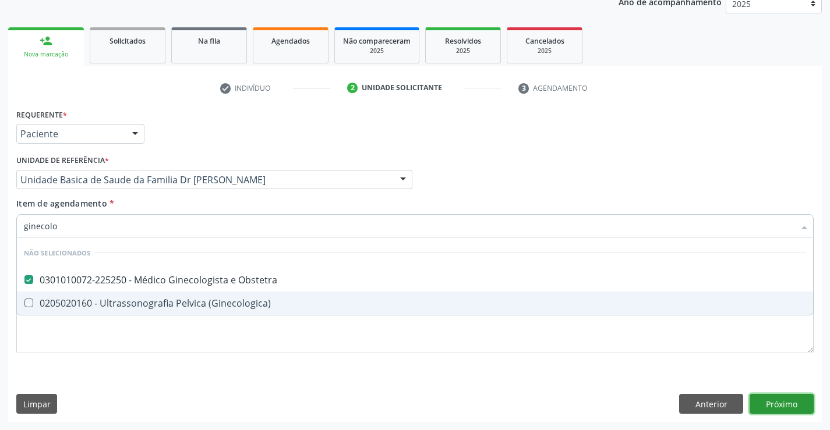
click at [776, 401] on div "Requerente * Paciente Profissional de Saúde Paciente Nenhum resultado encontrad…" at bounding box center [414, 264] width 813 height 316
checkbox \(Ginecologica\) "true"
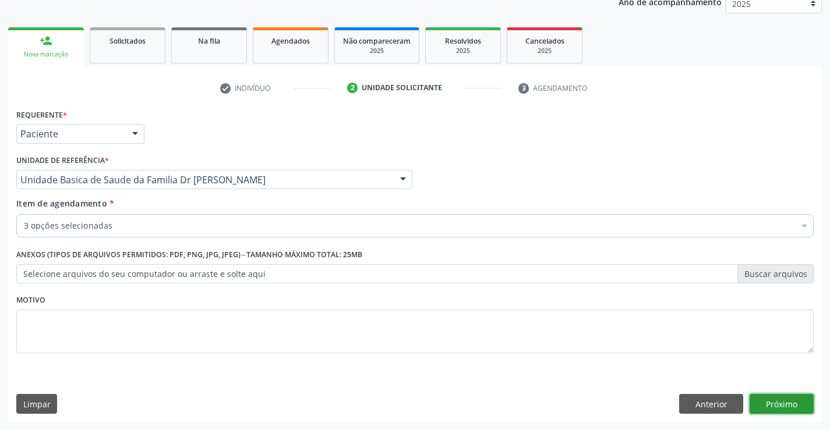
click at [781, 399] on button "Próximo" at bounding box center [781, 404] width 64 height 20
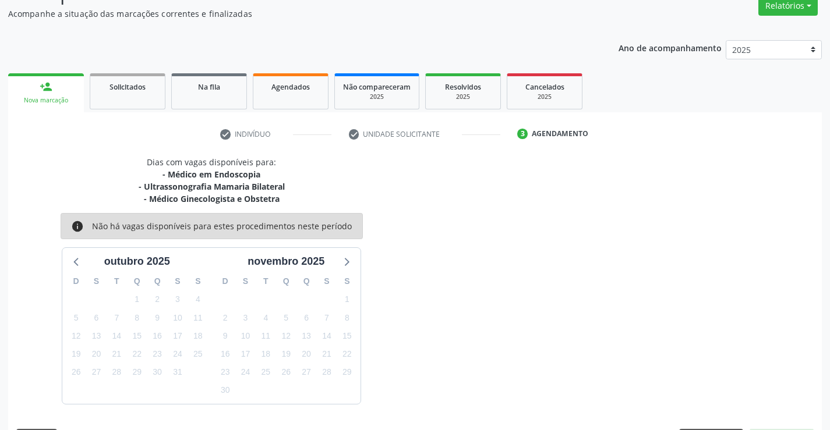
scroll to position [135, 0]
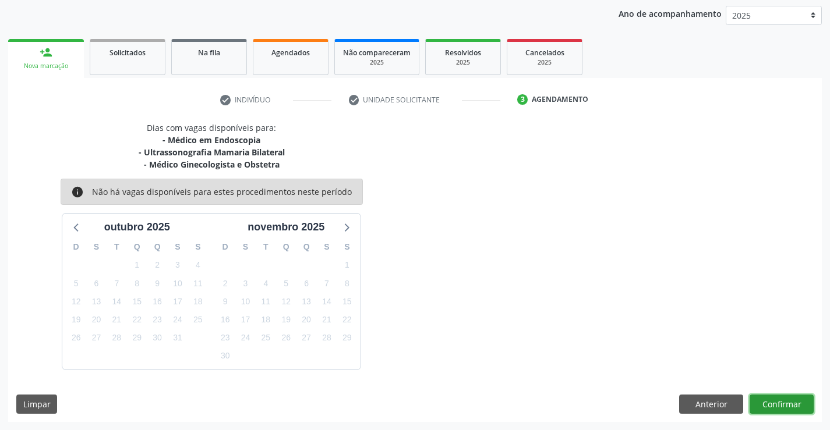
click at [781, 399] on button "Confirmar" at bounding box center [781, 405] width 64 height 20
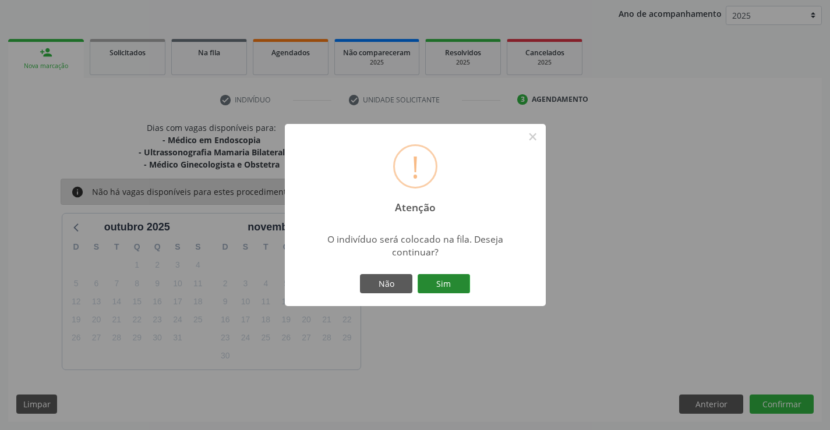
click at [436, 278] on button "Sim" at bounding box center [444, 284] width 52 height 20
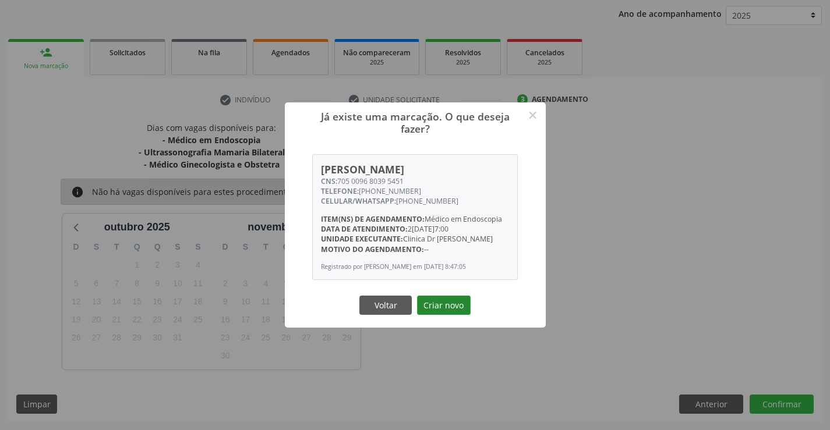
click at [440, 310] on button "Criar novo" at bounding box center [444, 306] width 54 height 20
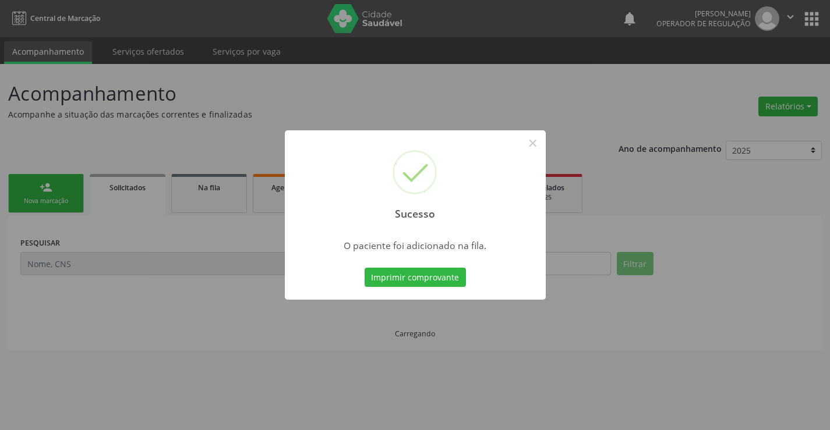
scroll to position [0, 0]
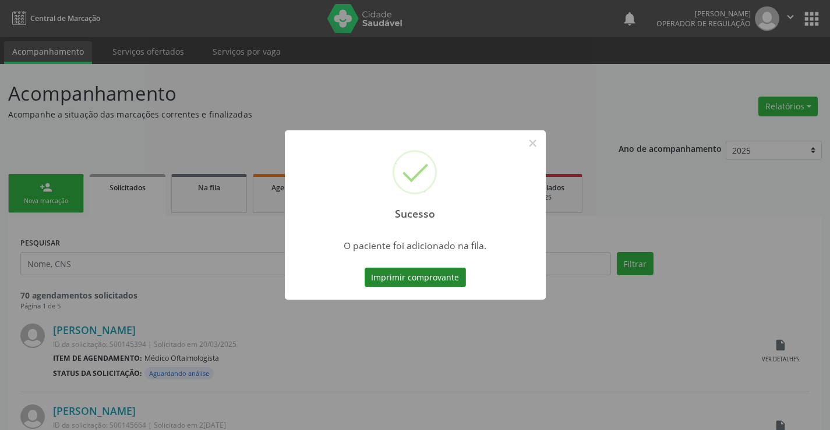
click at [421, 274] on button "Imprimir comprovante" at bounding box center [415, 278] width 101 height 20
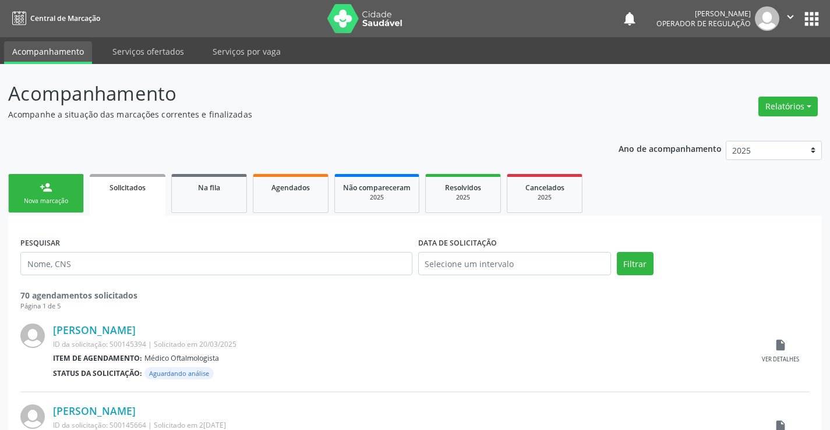
click at [41, 189] on div "person_add" at bounding box center [46, 187] width 13 height 13
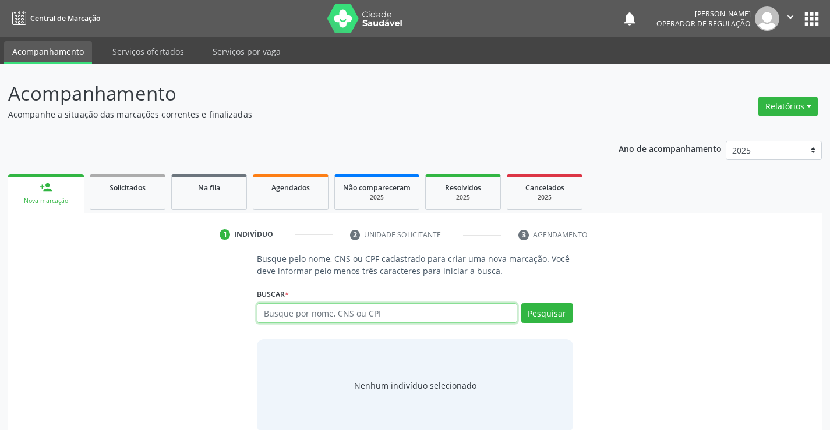
click at [358, 313] on input "text" at bounding box center [387, 313] width 260 height 20
type input "09847822573"
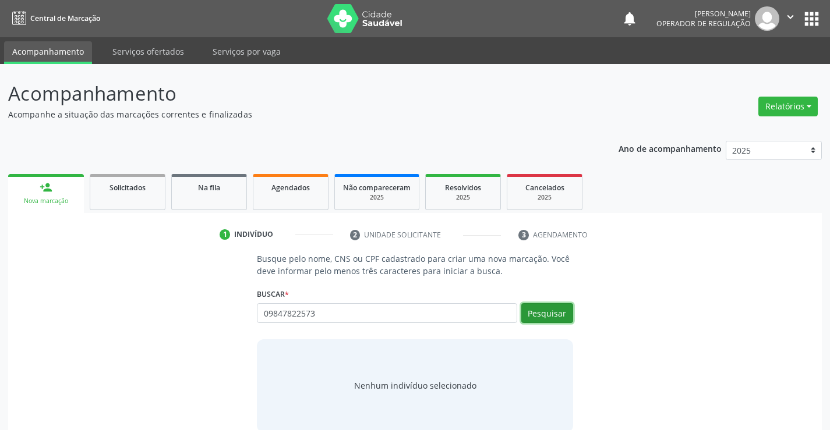
click at [547, 312] on button "Pesquisar" at bounding box center [547, 313] width 52 height 20
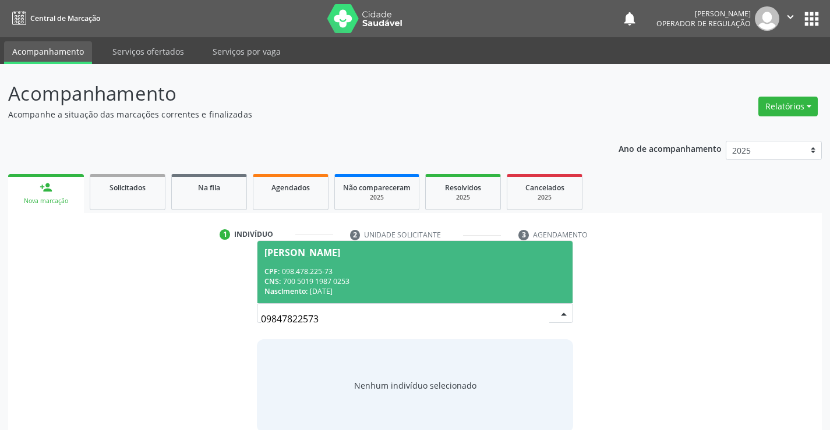
click at [375, 260] on span "[PERSON_NAME] CPF: 098.478.225-73 CNS: 700 5019 1987 0253 Nascimento: [DATE]" at bounding box center [414, 272] width 314 height 62
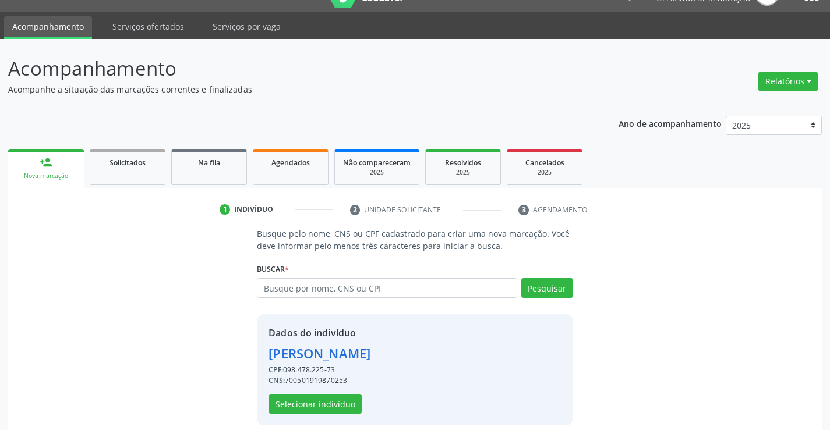
scroll to position [37, 0]
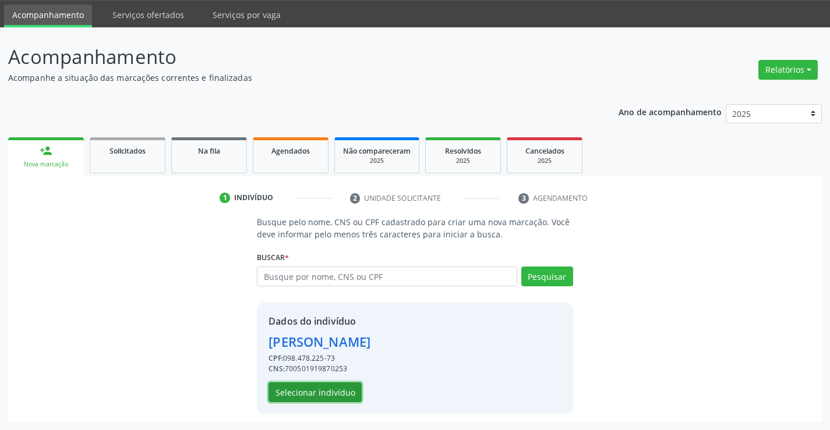
click at [312, 391] on button "Selecionar indivíduo" at bounding box center [314, 393] width 93 height 20
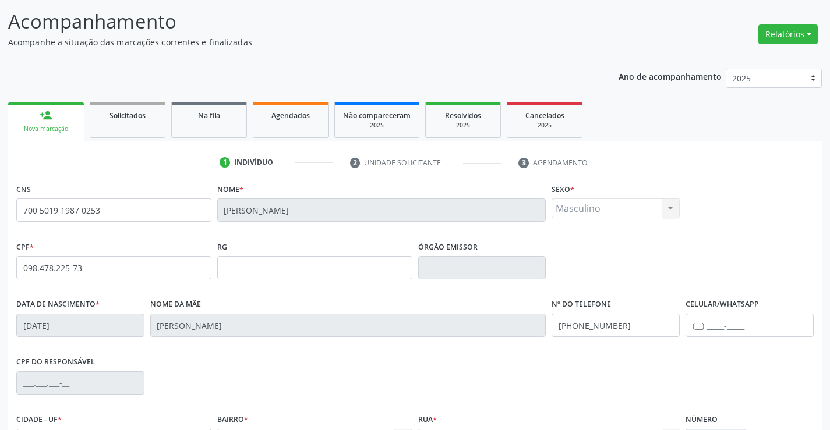
scroll to position [201, 0]
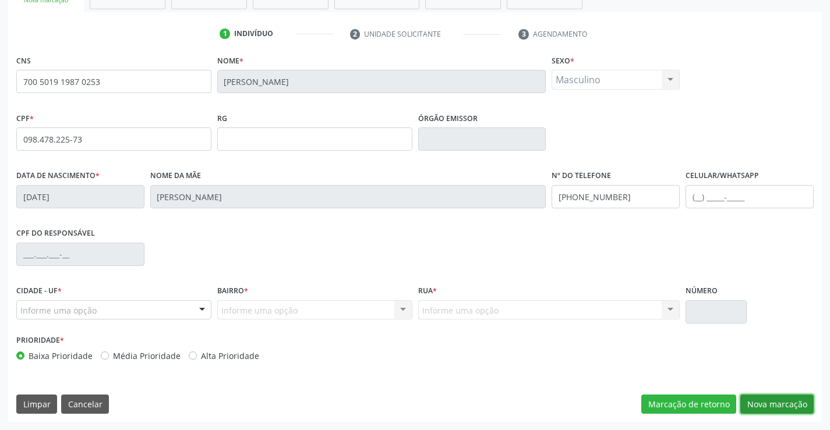
click at [775, 401] on button "Nova marcação" at bounding box center [776, 405] width 73 height 20
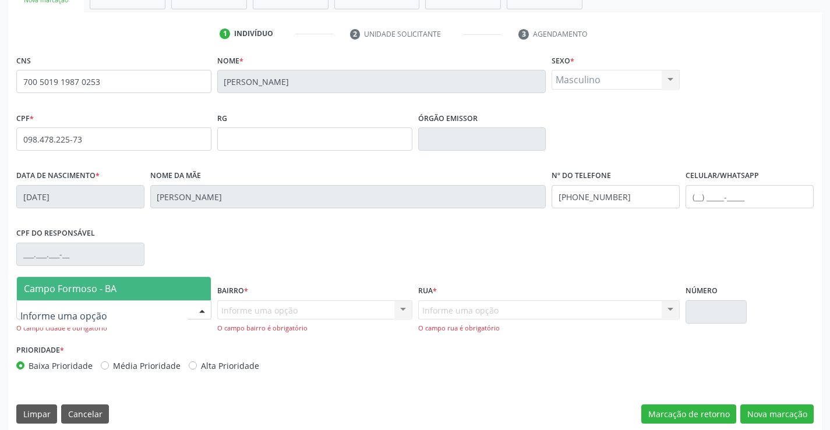
click at [98, 310] on div at bounding box center [113, 310] width 195 height 20
click at [115, 294] on span "Campo Formoso - BA" at bounding box center [70, 288] width 93 height 13
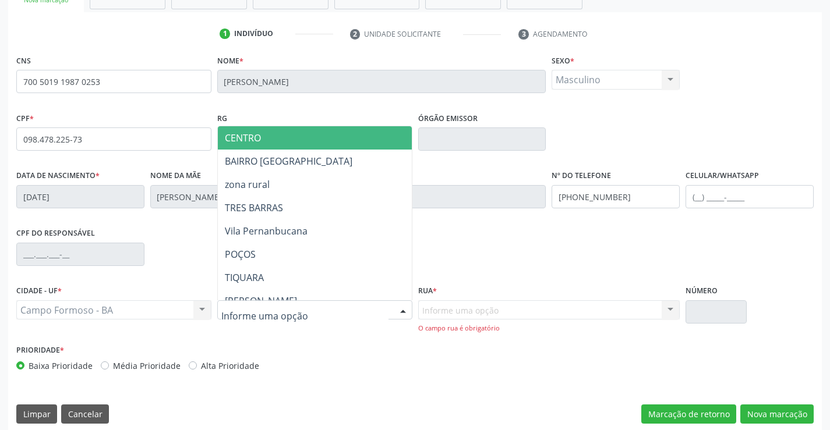
click at [282, 126] on span "CENTRO" at bounding box center [344, 137] width 252 height 23
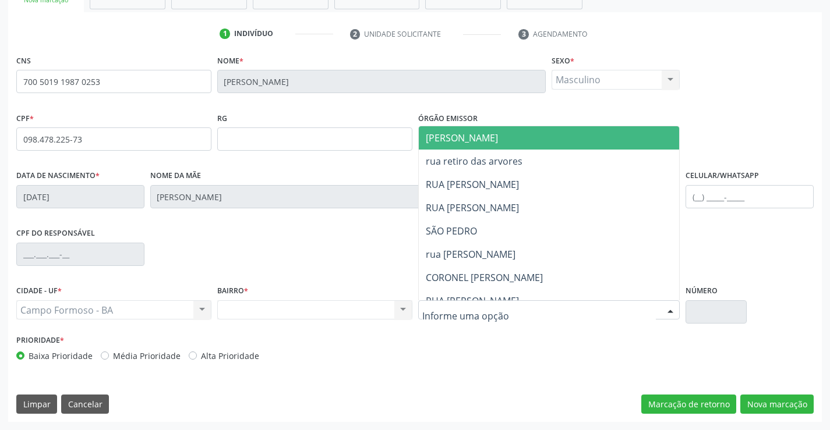
click at [504, 136] on span "[PERSON_NAME]" at bounding box center [559, 137] width 281 height 23
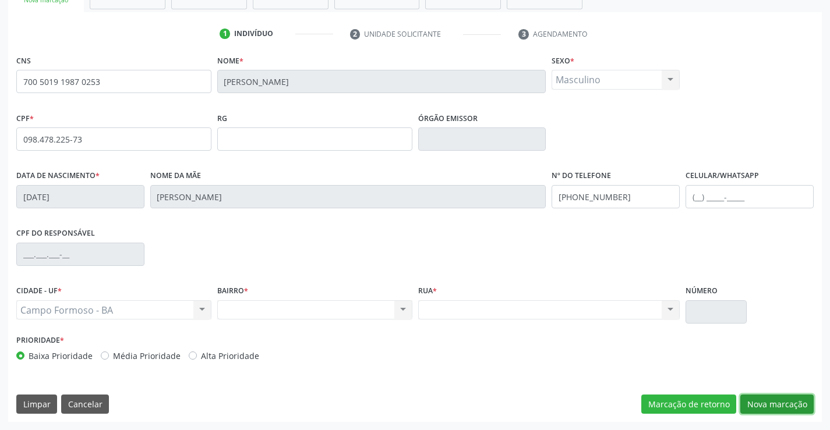
click at [760, 405] on button "Nova marcação" at bounding box center [776, 405] width 73 height 20
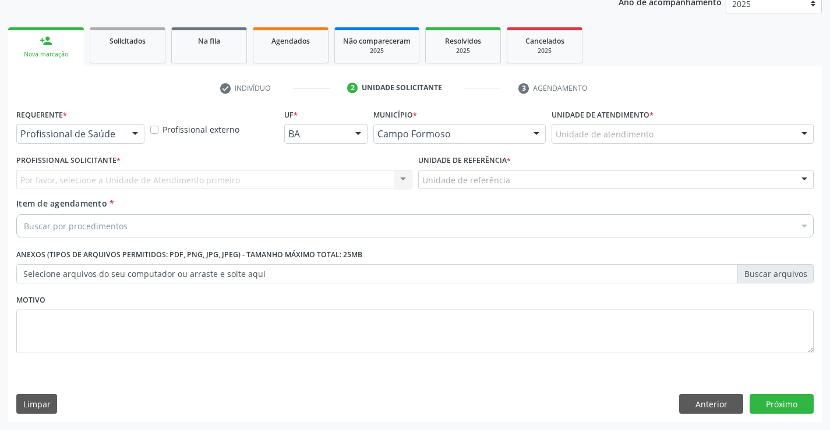
scroll to position [147, 0]
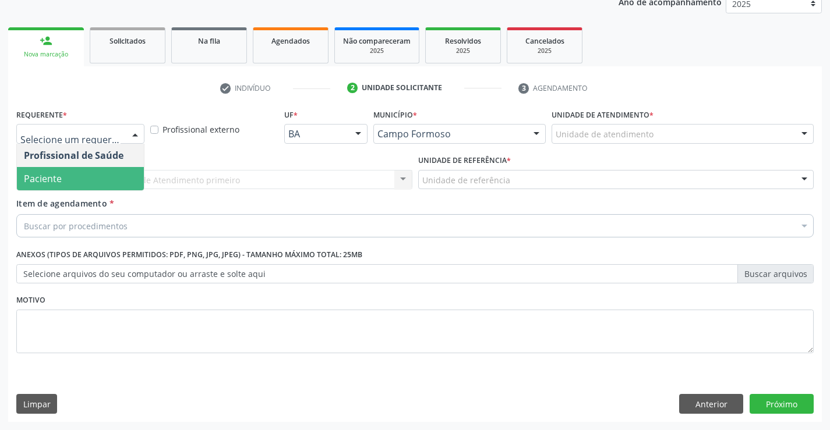
click at [64, 185] on span "Paciente" at bounding box center [80, 178] width 127 height 23
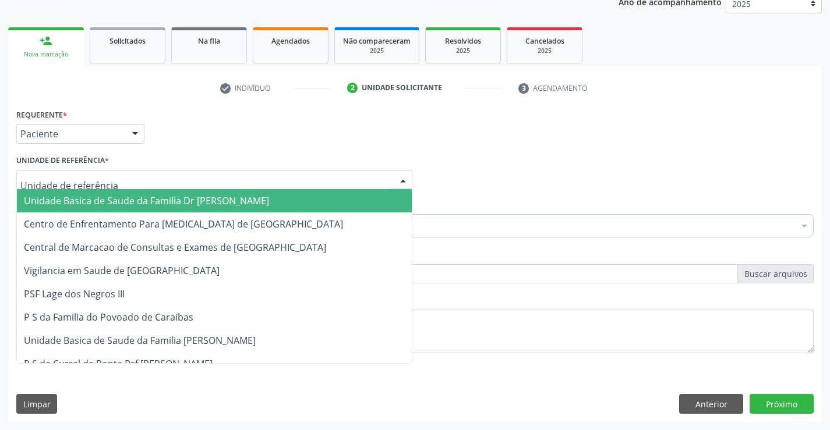
click at [82, 201] on span "Unidade Basica de Saude da Familia Dr [PERSON_NAME]" at bounding box center [146, 200] width 245 height 13
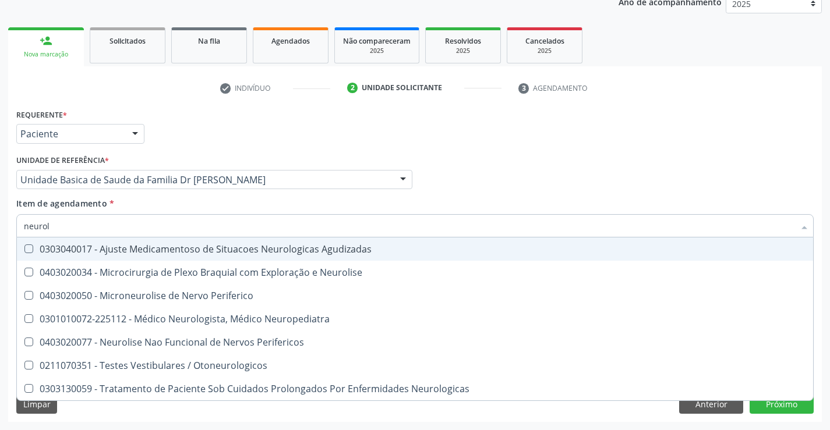
type input "neurolo"
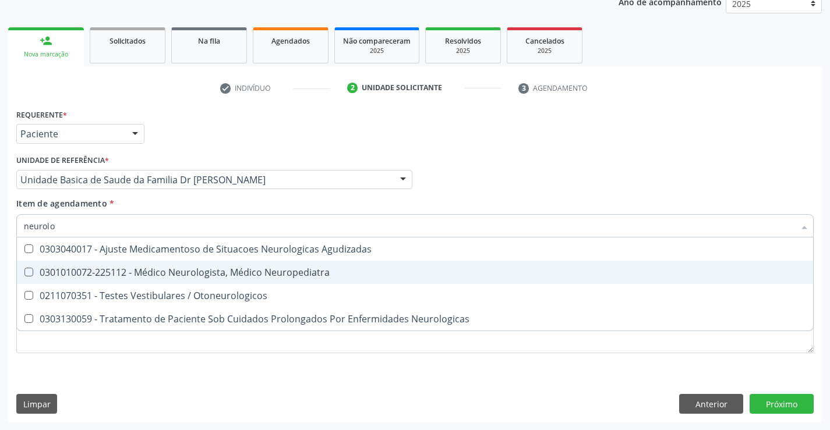
click at [179, 272] on div "0301010072-225112 - Médico Neurologista, Médico Neuropediatra" at bounding box center [415, 272] width 782 height 9
checkbox Neuropediatra "true"
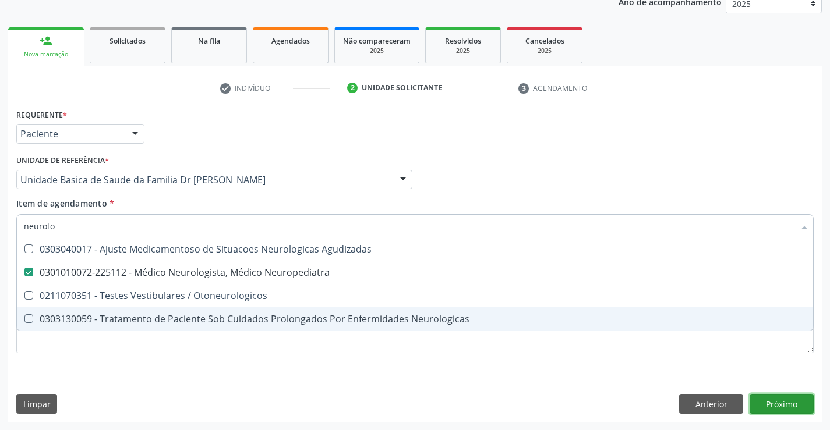
click at [780, 400] on div "Requerente * Paciente Profissional de Saúde Paciente Nenhum resultado encontrad…" at bounding box center [414, 264] width 813 height 316
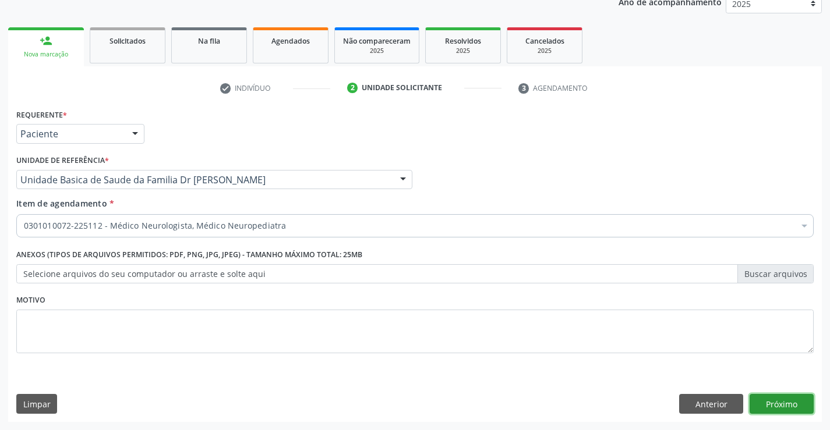
click at [770, 403] on button "Próximo" at bounding box center [781, 404] width 64 height 20
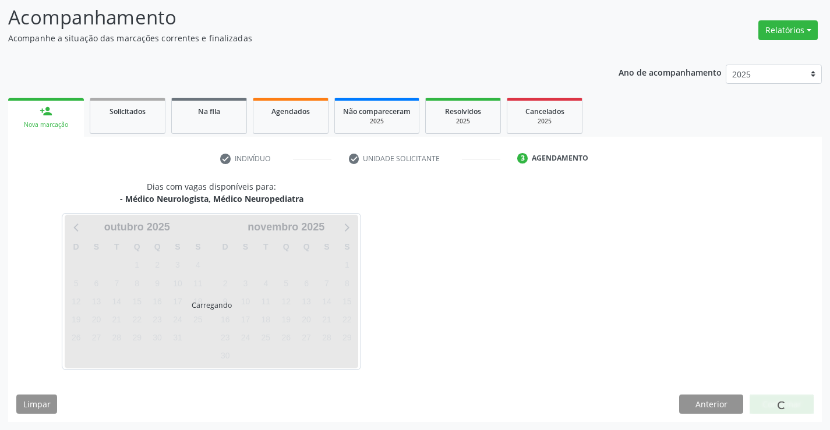
scroll to position [111, 0]
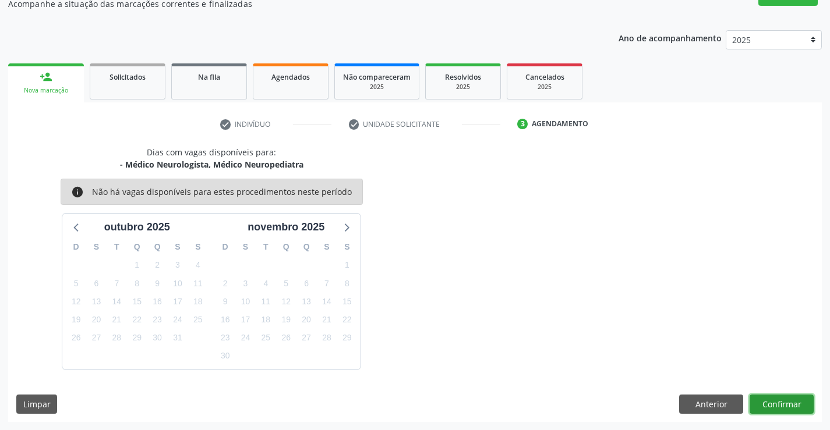
click at [770, 403] on button "Confirmar" at bounding box center [781, 405] width 64 height 20
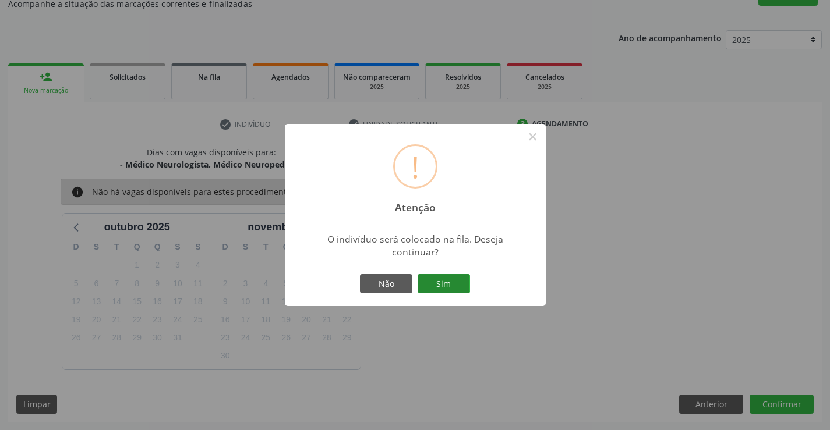
click at [445, 284] on button "Sim" at bounding box center [444, 284] width 52 height 20
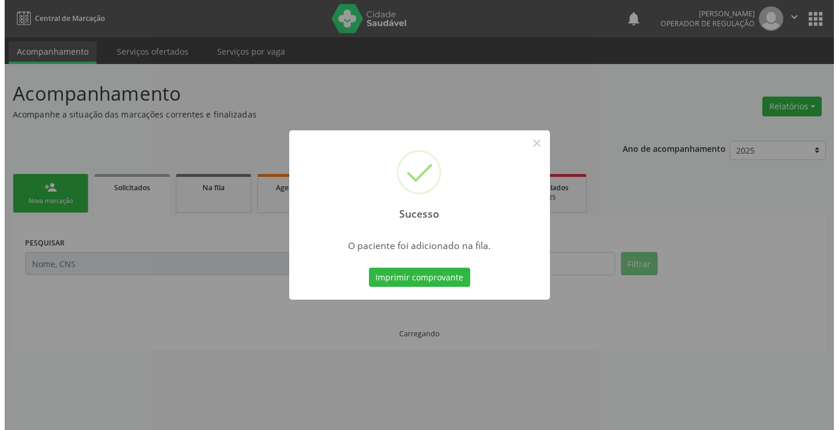
scroll to position [0, 0]
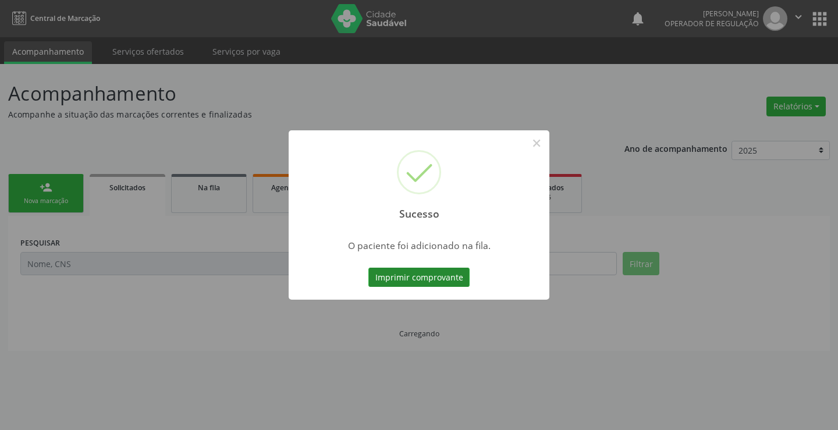
click at [422, 276] on button "Imprimir comprovante" at bounding box center [419, 278] width 101 height 20
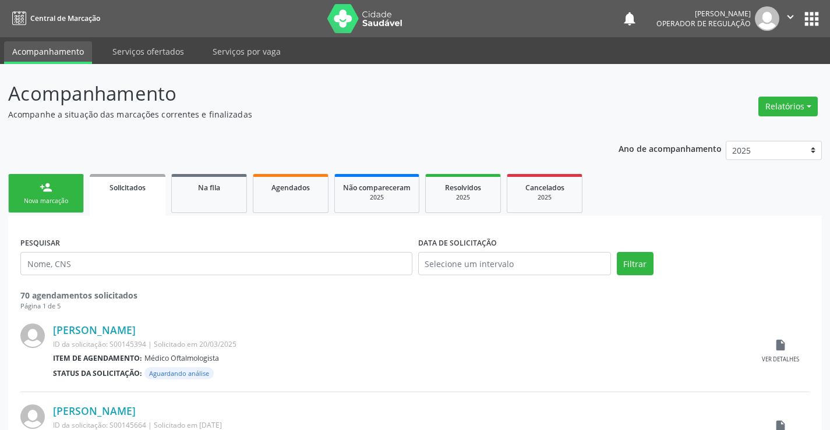
click at [59, 190] on link "person_add Nova marcação" at bounding box center [46, 193] width 76 height 39
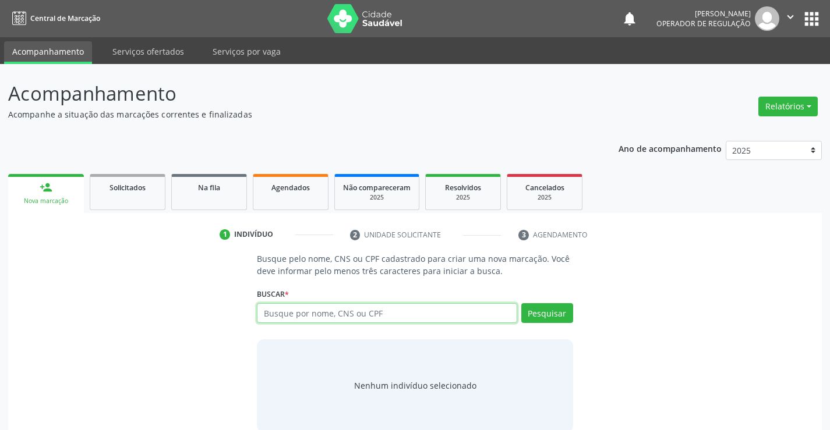
click at [358, 311] on input "text" at bounding box center [387, 313] width 260 height 20
type input "707102836454920"
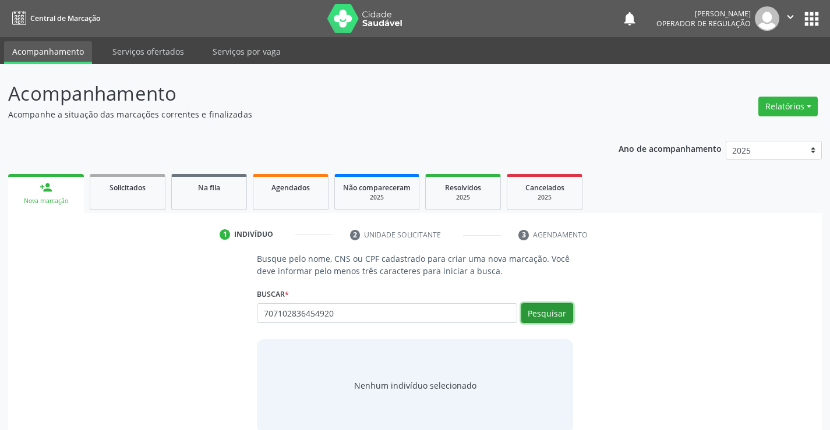
click at [550, 307] on button "Pesquisar" at bounding box center [547, 313] width 52 height 20
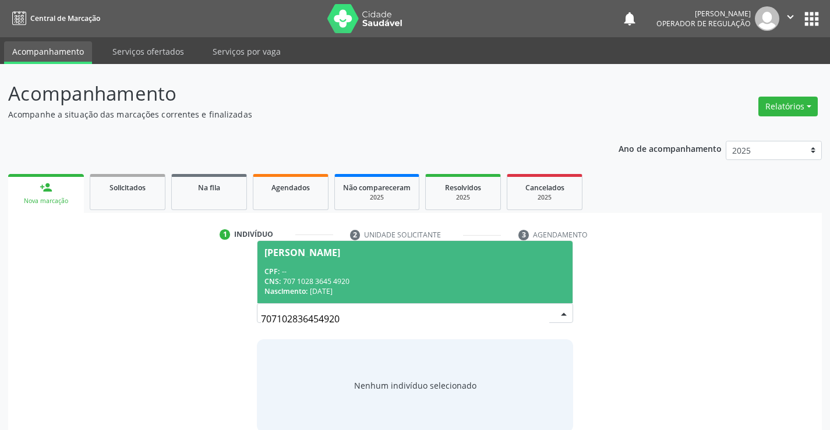
click at [543, 310] on input "707102836454920" at bounding box center [405, 318] width 288 height 23
click at [397, 270] on div "CPF: --" at bounding box center [414, 272] width 300 height 10
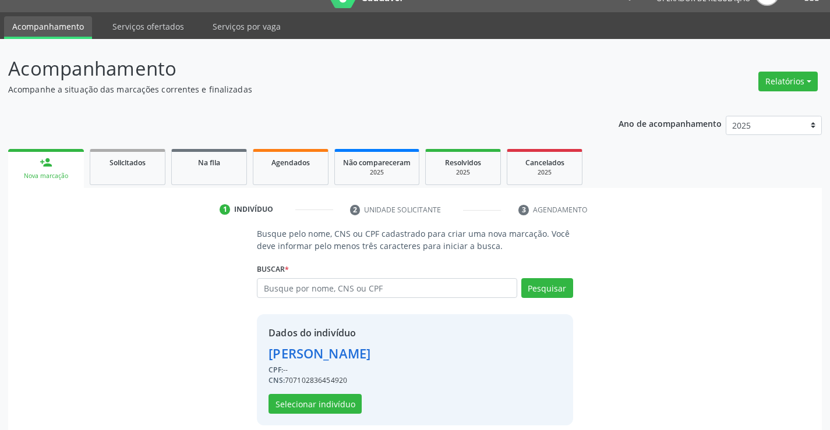
scroll to position [37, 0]
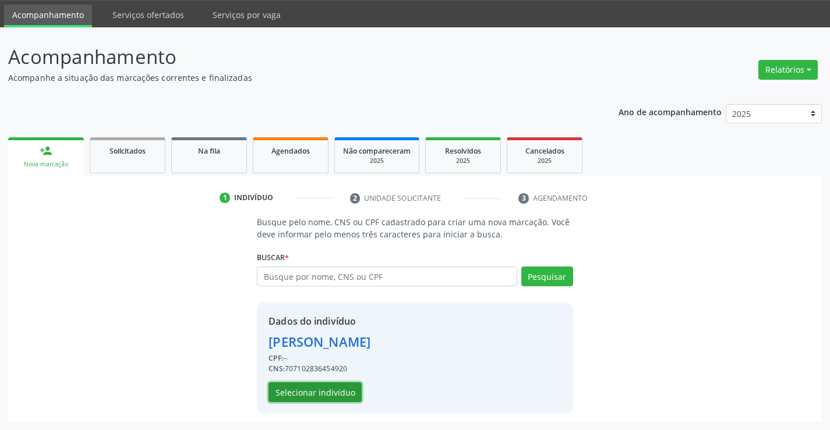
click at [317, 394] on button "Selecionar indivíduo" at bounding box center [314, 393] width 93 height 20
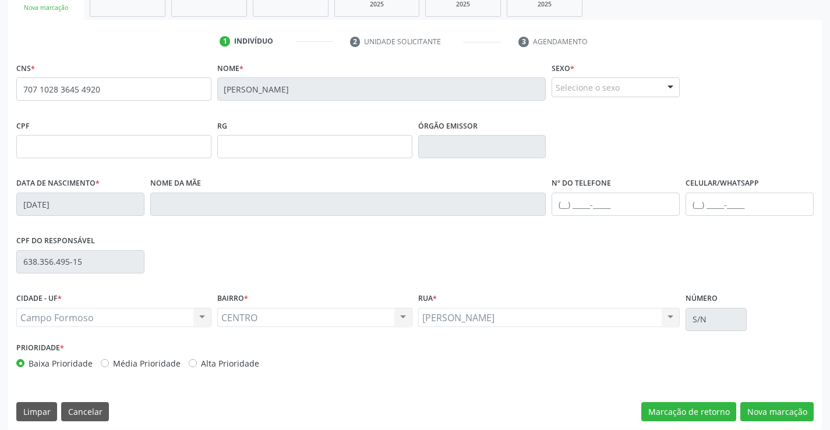
scroll to position [201, 0]
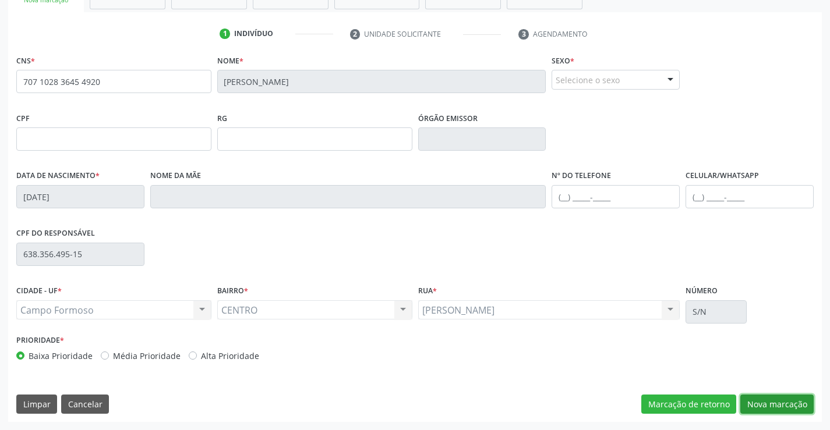
click at [777, 399] on button "Nova marcação" at bounding box center [776, 405] width 73 height 20
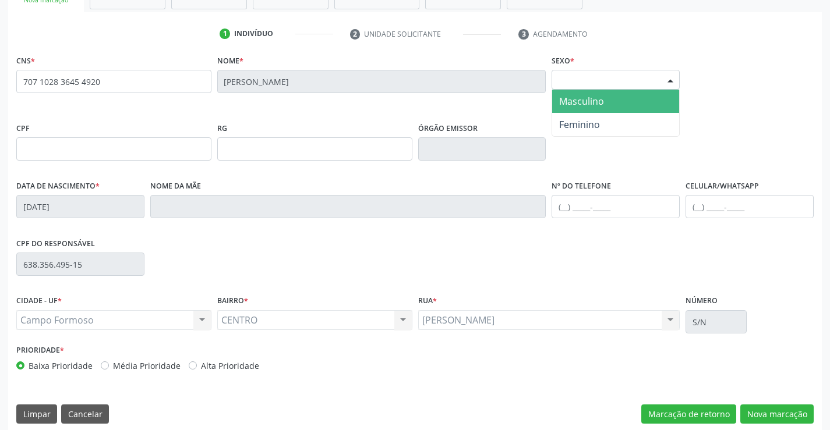
click at [583, 80] on div "Selecione o sexo" at bounding box center [615, 80] width 128 height 20
click at [580, 98] on span "Masculino" at bounding box center [581, 101] width 45 height 13
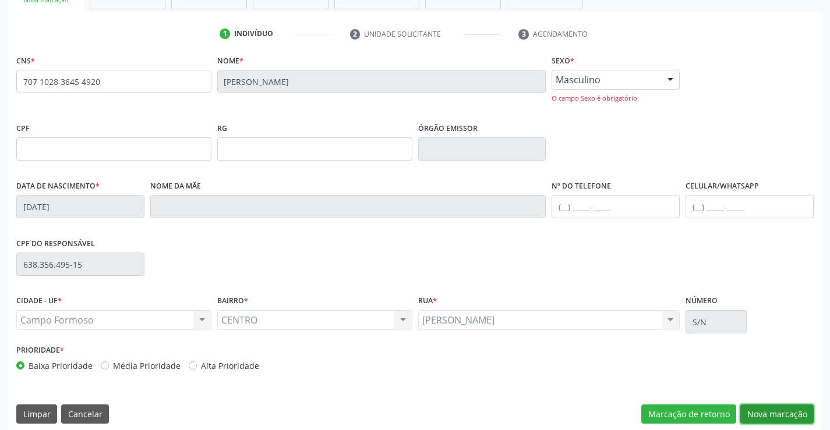
click at [774, 408] on button "Nova marcação" at bounding box center [776, 415] width 73 height 20
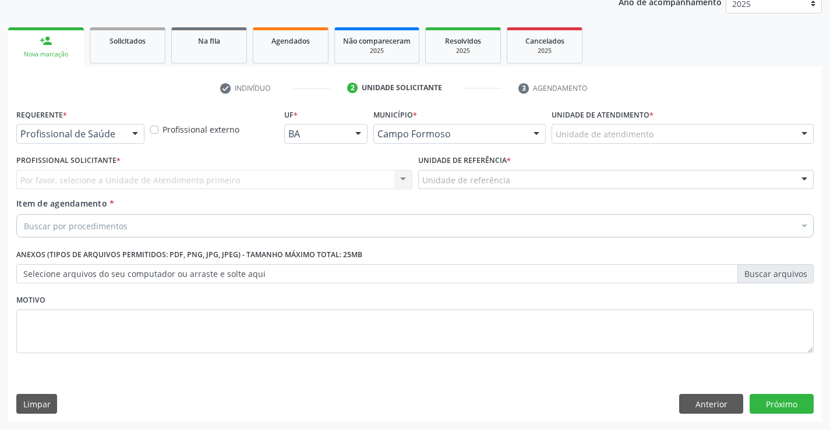
scroll to position [147, 0]
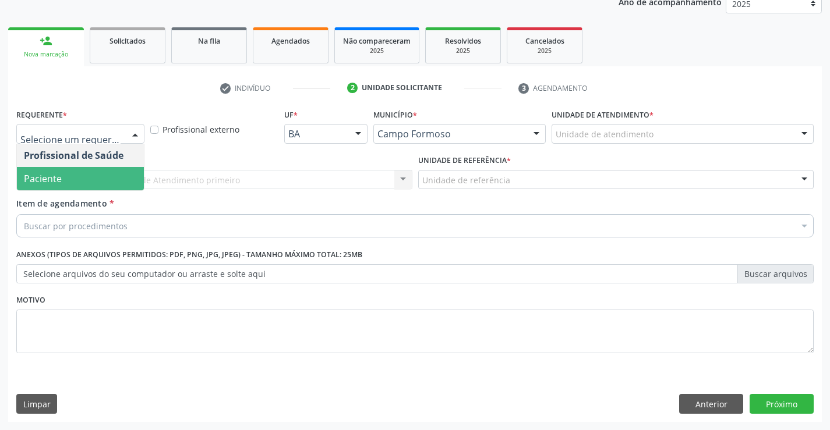
click at [62, 172] on span "Paciente" at bounding box center [80, 178] width 127 height 23
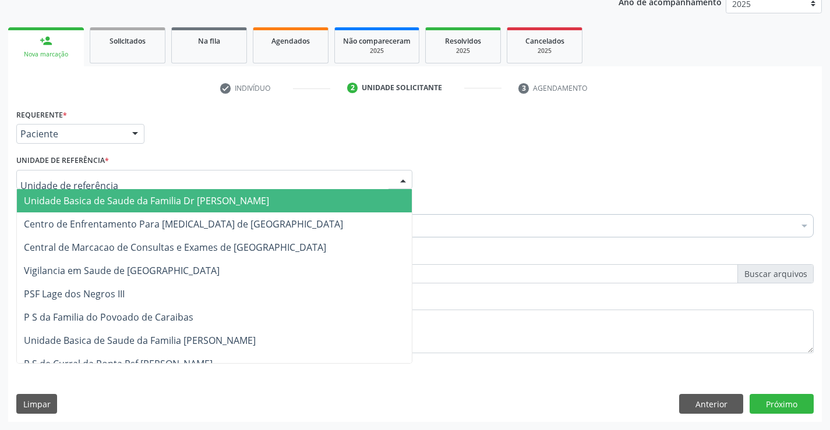
click at [62, 173] on div at bounding box center [214, 180] width 396 height 20
click at [90, 207] on span "Unidade Basica de Saude da Familia Dr [PERSON_NAME]" at bounding box center [146, 200] width 245 height 13
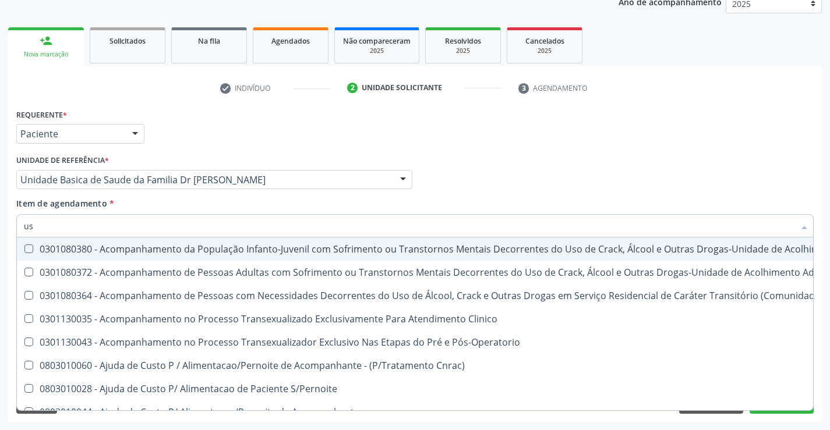
type input "usg"
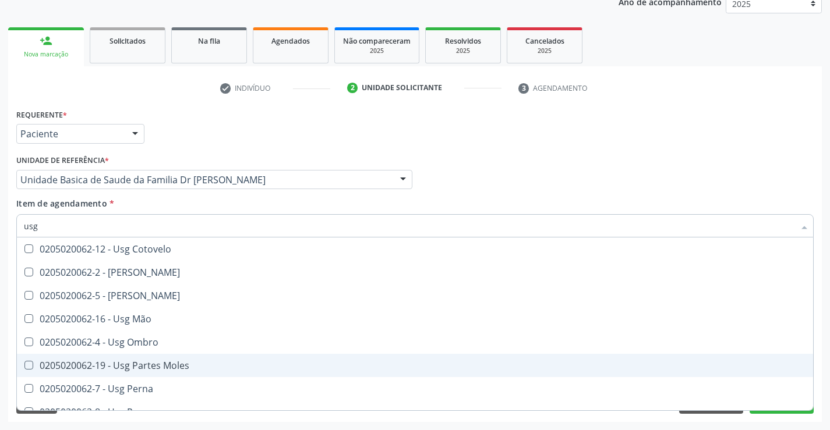
scroll to position [175, 0]
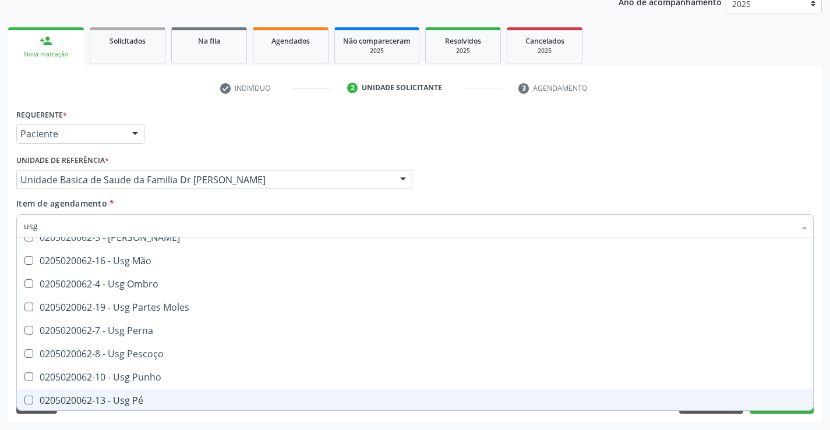
click at [153, 400] on div "0205020062-13 - Usg Pé" at bounding box center [415, 400] width 782 height 9
checkbox Pé "true"
click at [826, 336] on div "Acompanhamento Acompanhe a situação das marcações correntes e finalizadas Relat…" at bounding box center [415, 173] width 830 height 513
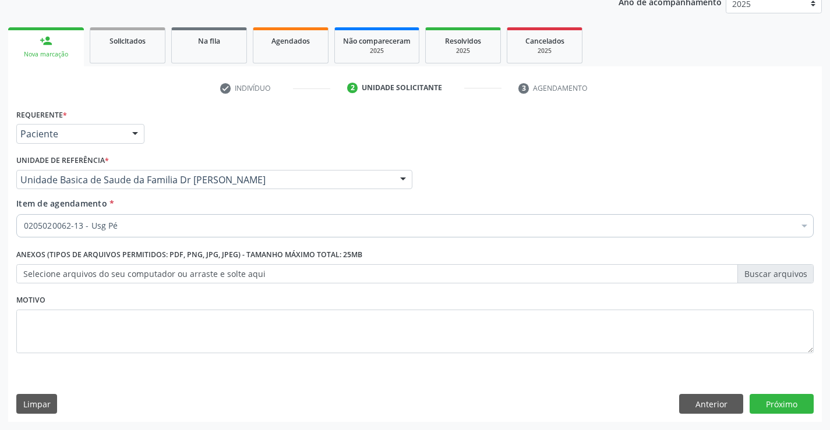
scroll to position [0, 0]
click at [769, 403] on button "Próximo" at bounding box center [781, 404] width 64 height 20
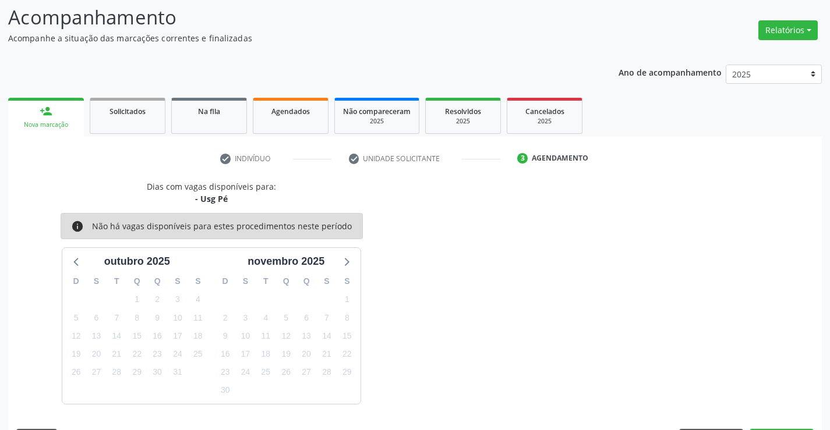
scroll to position [111, 0]
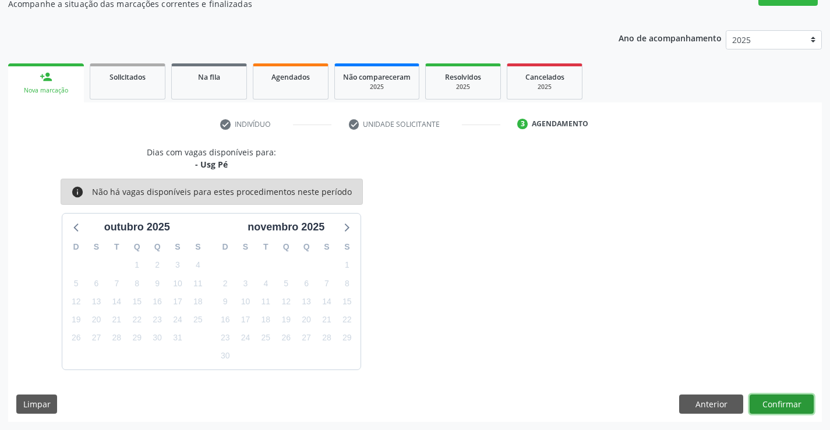
click at [776, 399] on button "Confirmar" at bounding box center [781, 405] width 64 height 20
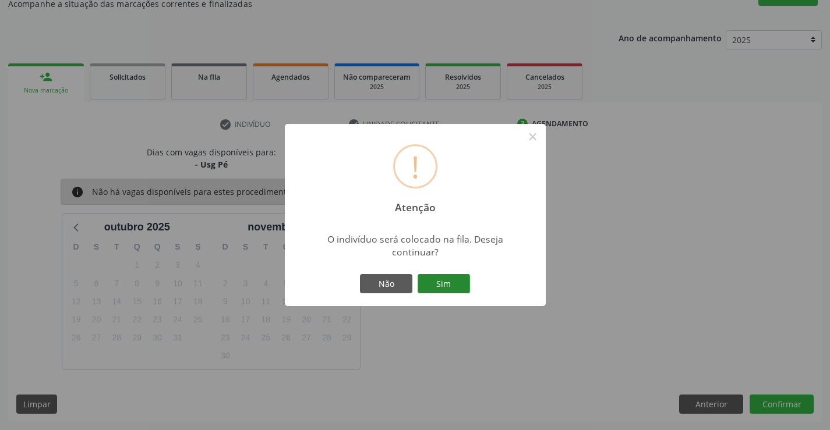
click at [446, 281] on button "Sim" at bounding box center [444, 284] width 52 height 20
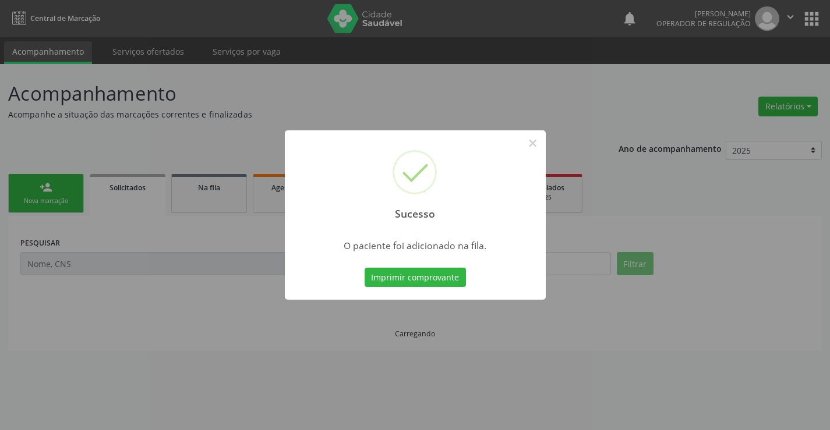
scroll to position [0, 0]
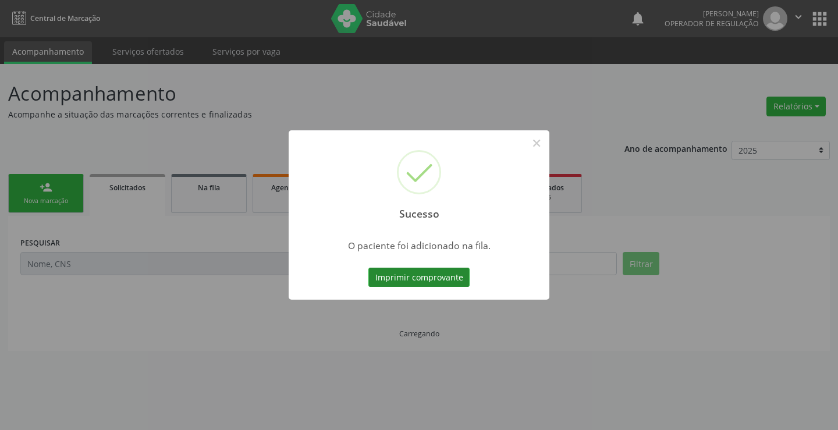
click at [445, 277] on button "Imprimir comprovante" at bounding box center [419, 278] width 101 height 20
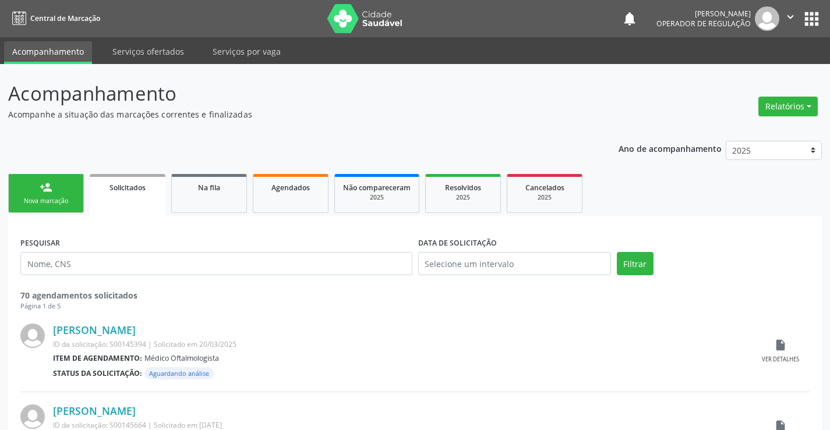
click at [49, 195] on link "person_add Nova marcação" at bounding box center [46, 193] width 76 height 39
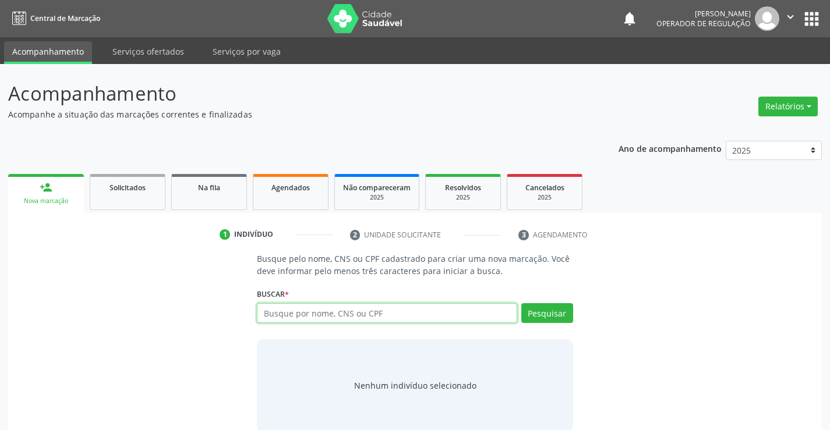
click at [385, 312] on input "text" at bounding box center [387, 313] width 260 height 20
type input "708406281135764"
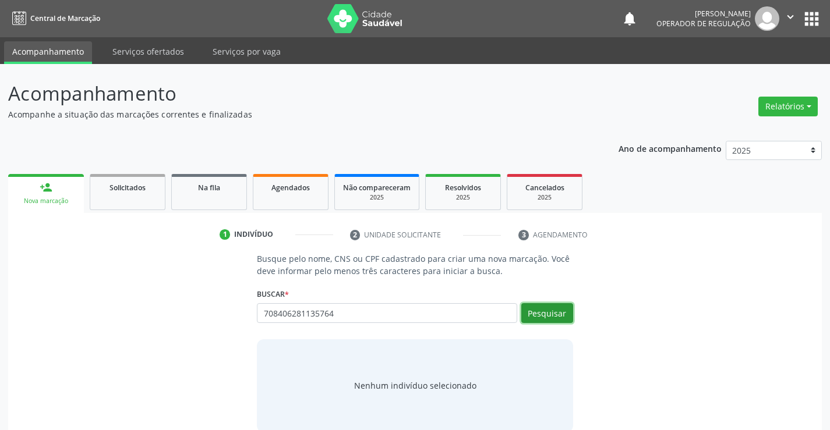
click at [549, 309] on button "Pesquisar" at bounding box center [547, 313] width 52 height 20
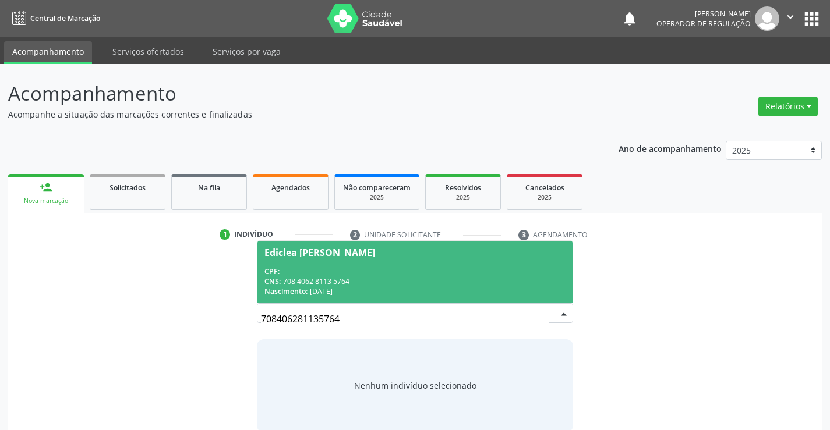
click at [393, 267] on div "CPF: --" at bounding box center [414, 272] width 300 height 10
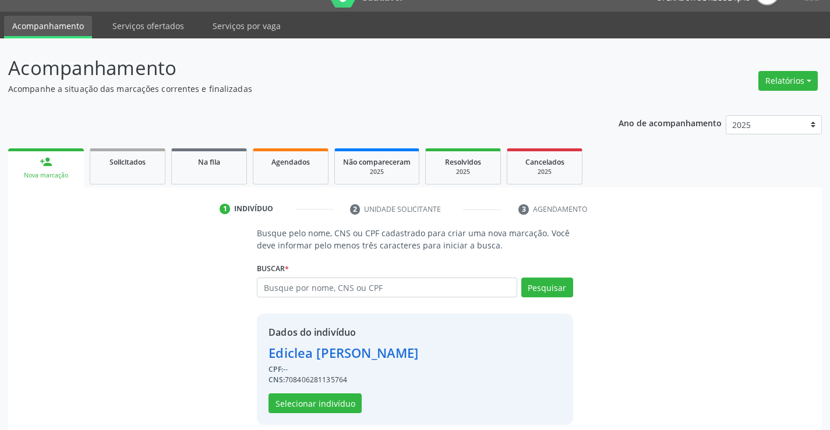
scroll to position [37, 0]
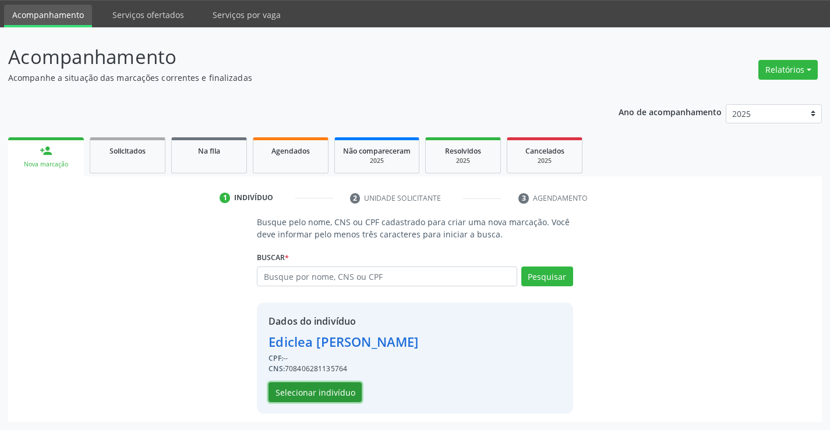
click at [303, 389] on button "Selecionar indivíduo" at bounding box center [314, 393] width 93 height 20
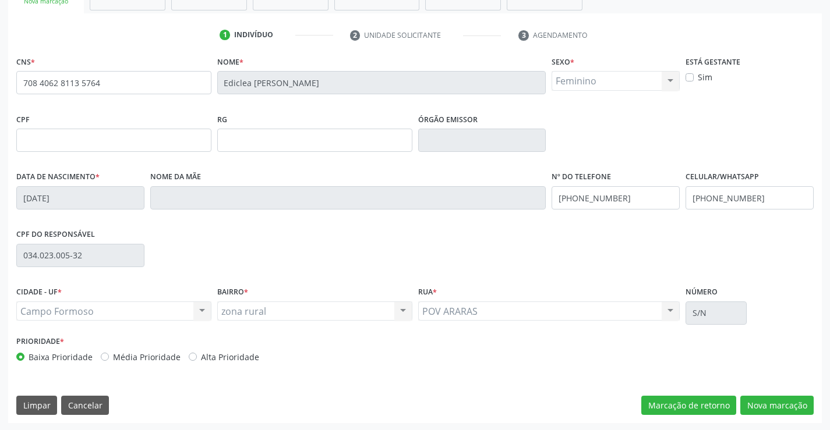
scroll to position [201, 0]
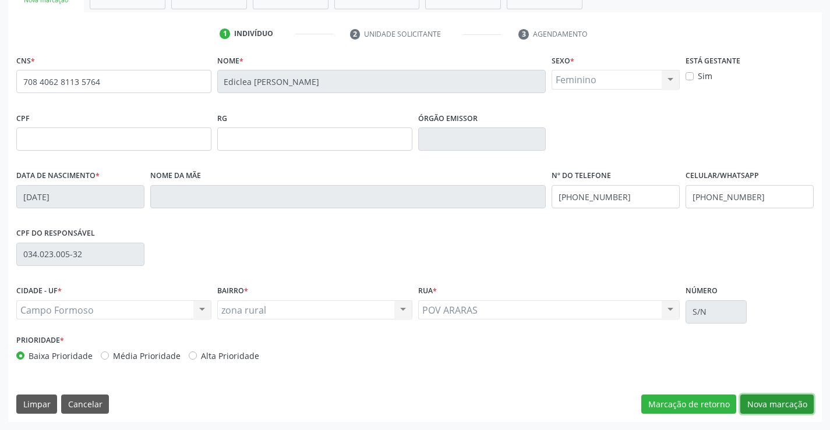
click at [772, 399] on button "Nova marcação" at bounding box center [776, 405] width 73 height 20
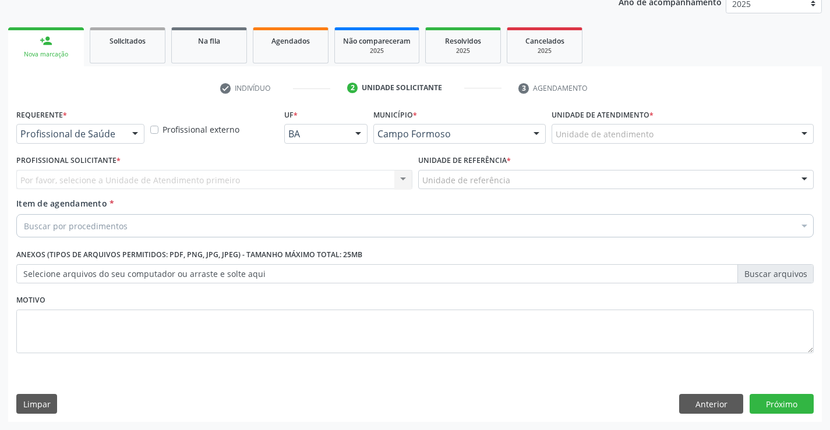
scroll to position [147, 0]
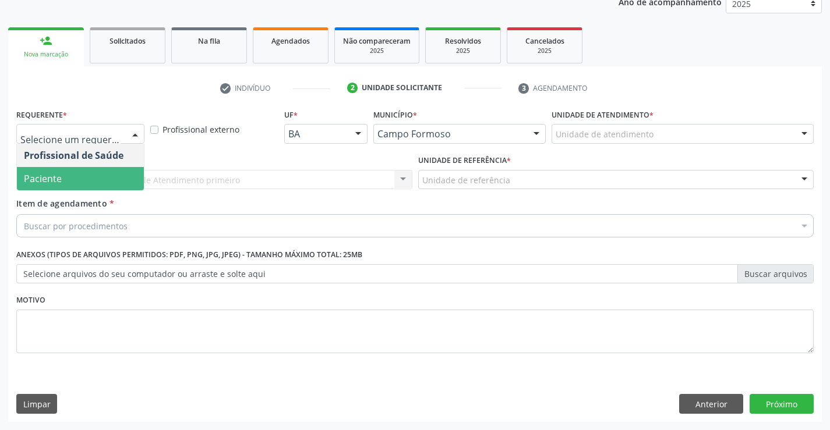
click at [65, 176] on span "Paciente" at bounding box center [80, 178] width 127 height 23
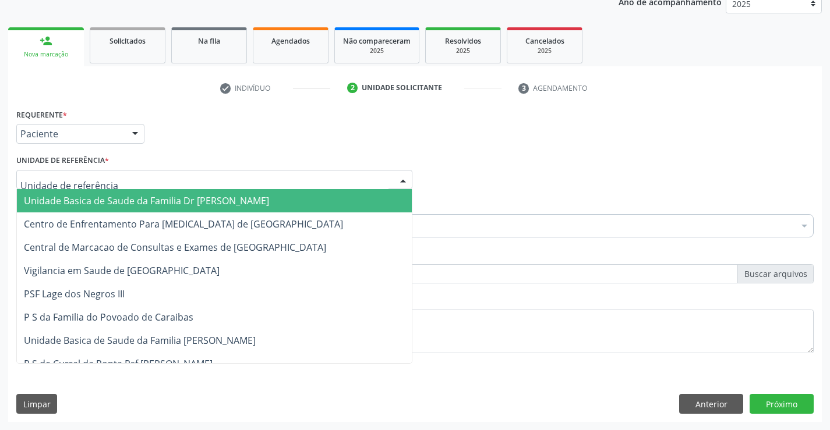
click at [83, 200] on span "Unidade Basica de Saude da Familia Dr [PERSON_NAME]" at bounding box center [146, 200] width 245 height 13
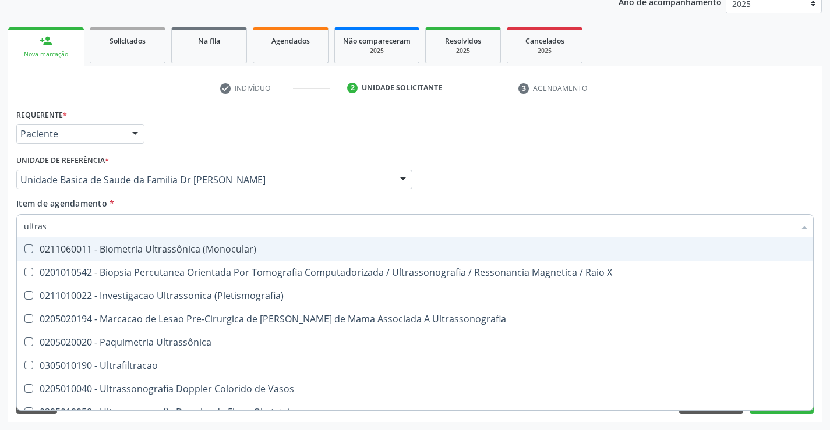
type input "ultrass"
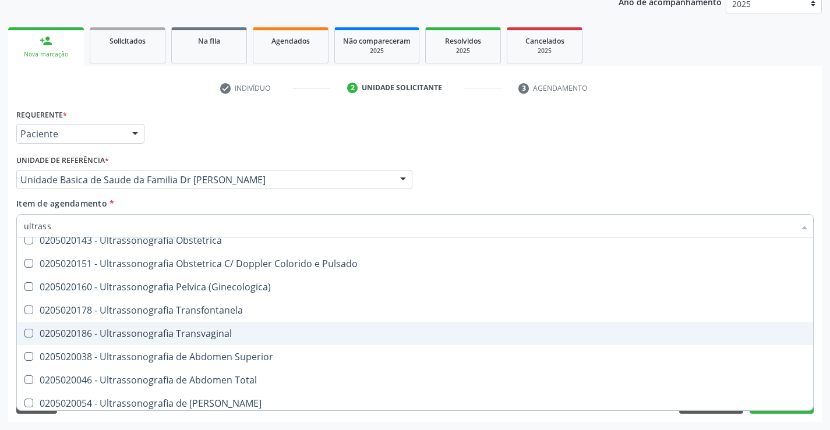
scroll to position [175, 0]
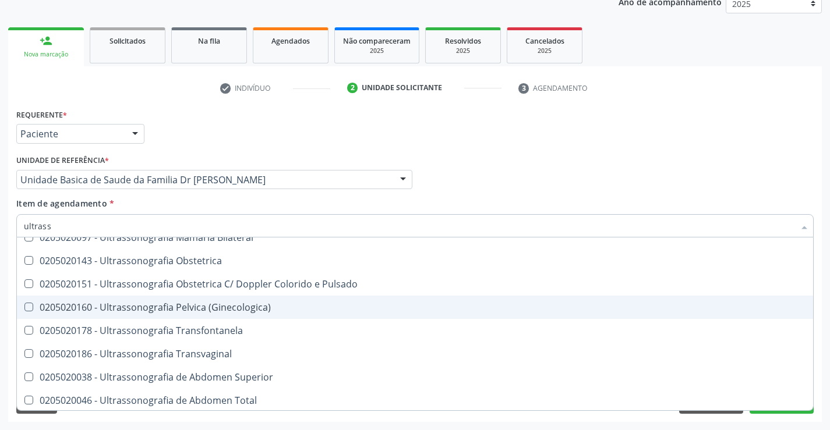
click at [199, 307] on div "0205020160 - Ultrassonografia Pelvica (Ginecologica)" at bounding box center [415, 307] width 782 height 9
checkbox \(Ginecologica\) "true"
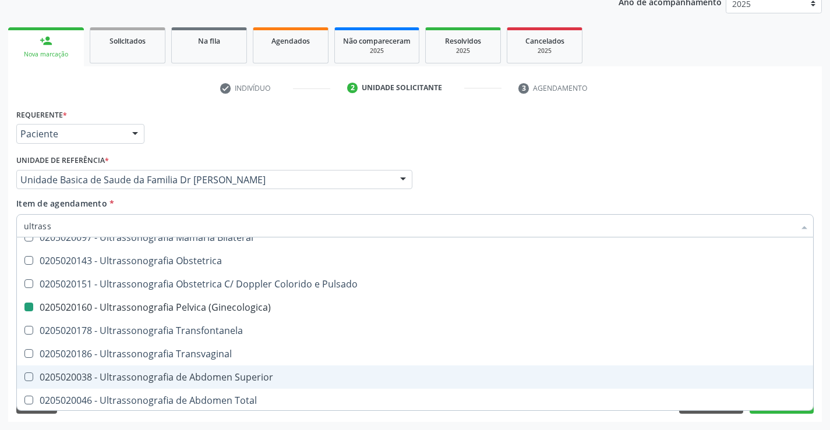
click at [825, 373] on div "Acompanhamento Acompanhe a situação das marcações correntes e finalizadas Relat…" at bounding box center [415, 173] width 830 height 513
checkbox X "true"
checkbox \(Ginecologica\) "false"
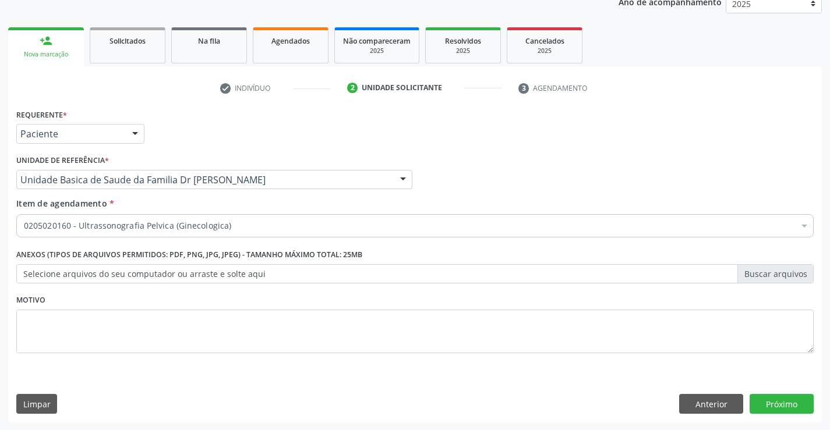
scroll to position [0, 0]
click at [781, 402] on button "Próximo" at bounding box center [781, 404] width 64 height 20
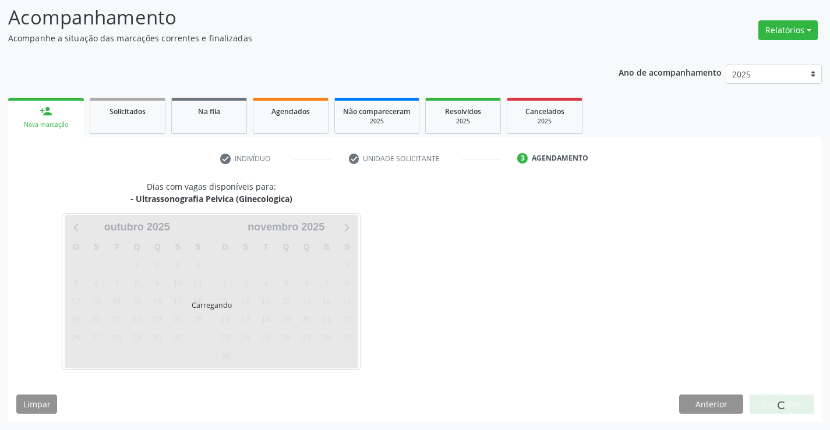
scroll to position [76, 0]
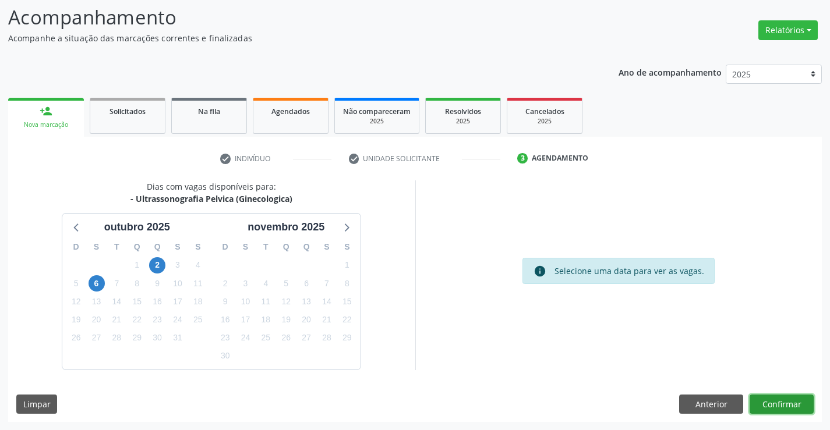
click at [781, 402] on button "Confirmar" at bounding box center [781, 405] width 64 height 20
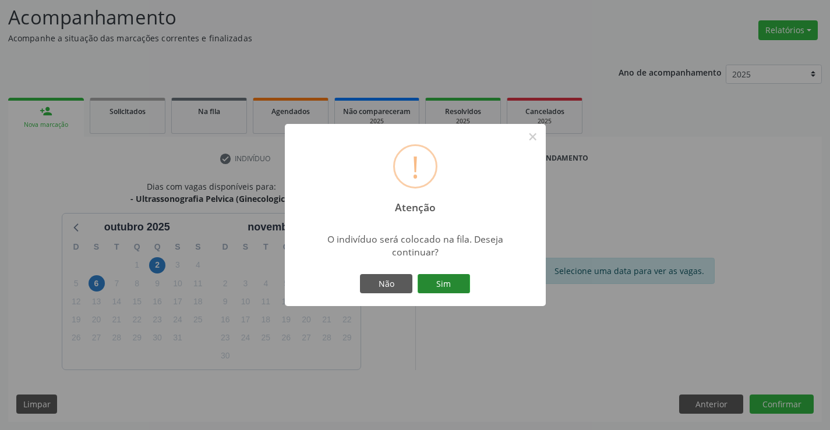
click at [438, 279] on button "Sim" at bounding box center [444, 284] width 52 height 20
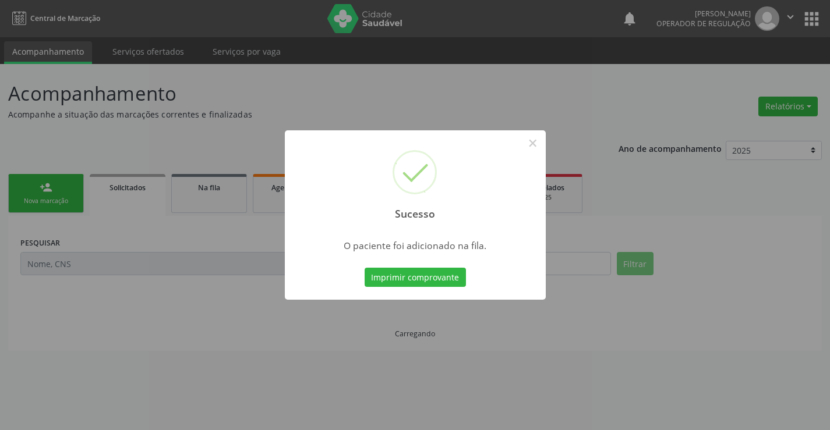
scroll to position [0, 0]
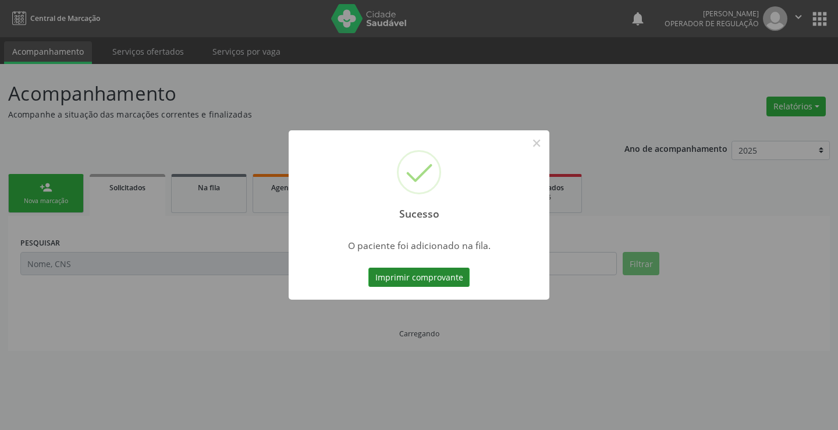
click at [438, 279] on button "Imprimir comprovante" at bounding box center [419, 278] width 101 height 20
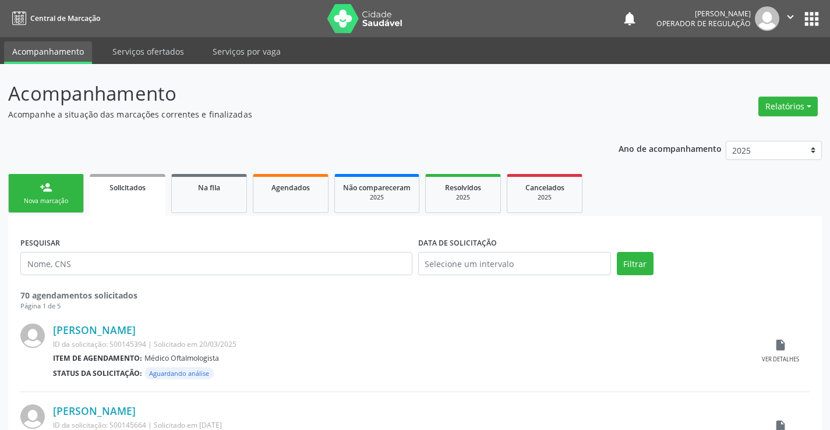
click at [59, 193] on link "person_add Nova marcação" at bounding box center [46, 193] width 76 height 39
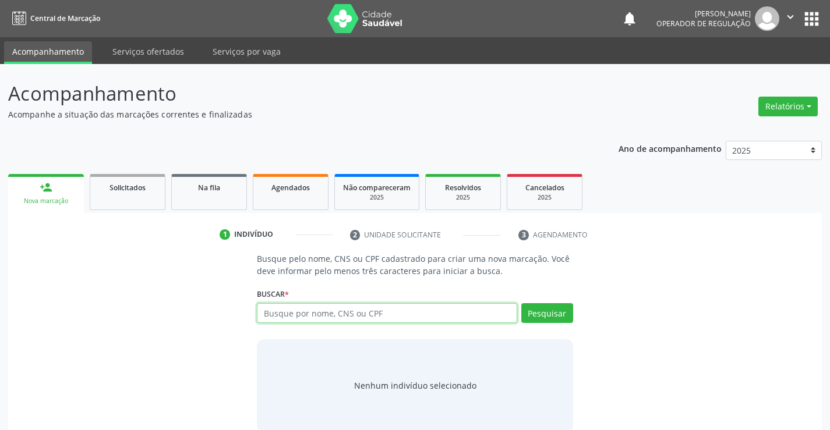
click at [374, 308] on input "text" at bounding box center [387, 313] width 260 height 20
type input "704305521379791"
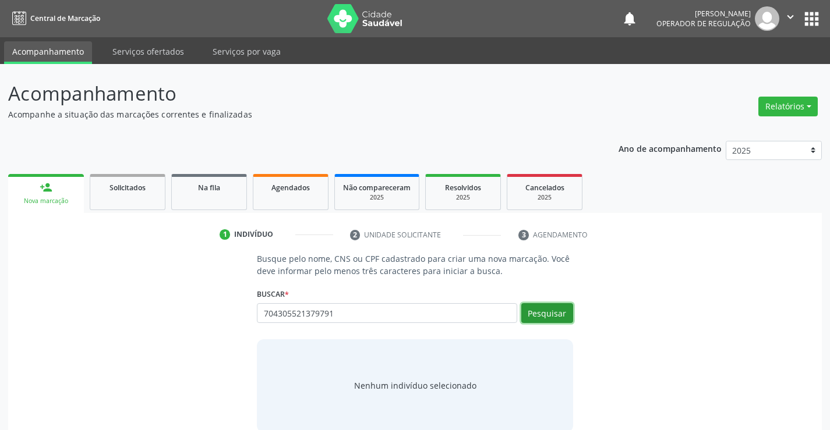
click at [550, 306] on button "Pesquisar" at bounding box center [547, 313] width 52 height 20
type input "704305521379791"
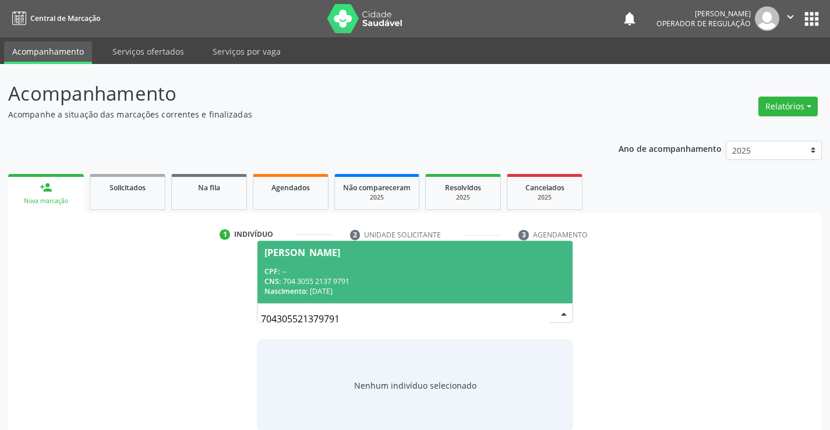
click at [374, 270] on div "CPF: --" at bounding box center [414, 272] width 300 height 10
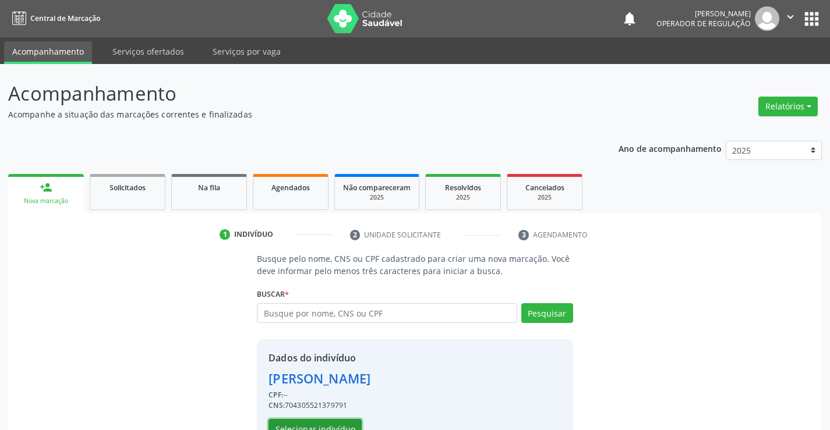
click at [309, 424] on button "Selecionar indivíduo" at bounding box center [314, 429] width 93 height 20
